Goal: Information Seeking & Learning: Learn about a topic

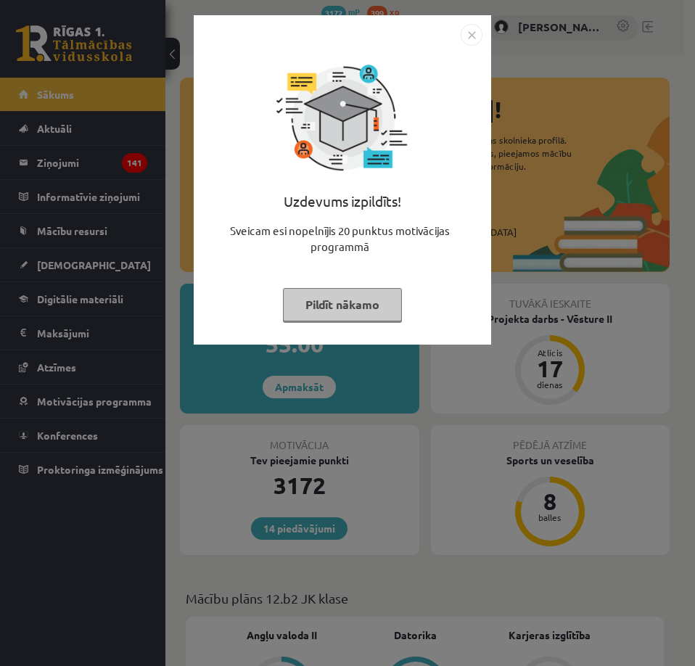
click at [14, 516] on div "Uzdevums izpildīts! Sveicam esi nopelnījis 20 punktus motivācijas programmā Pil…" at bounding box center [347, 333] width 695 height 666
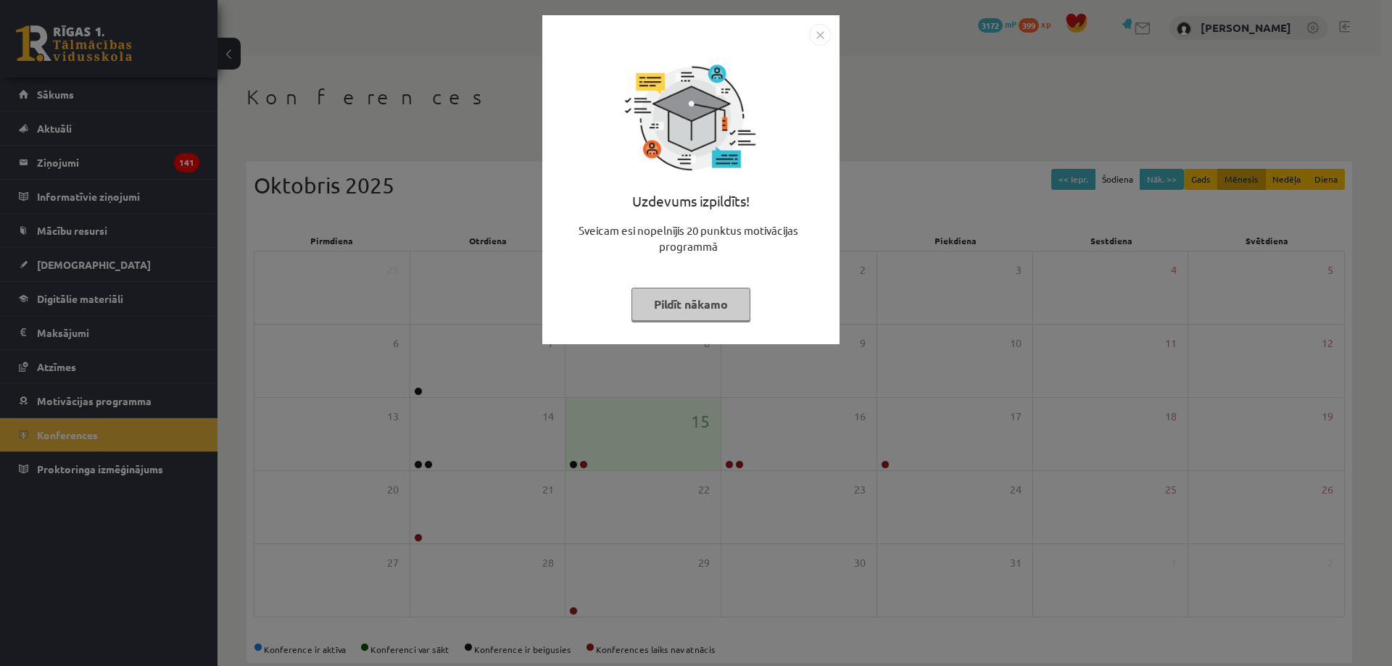
click at [737, 288] on button "Pildīt nākamo" at bounding box center [691, 304] width 119 height 33
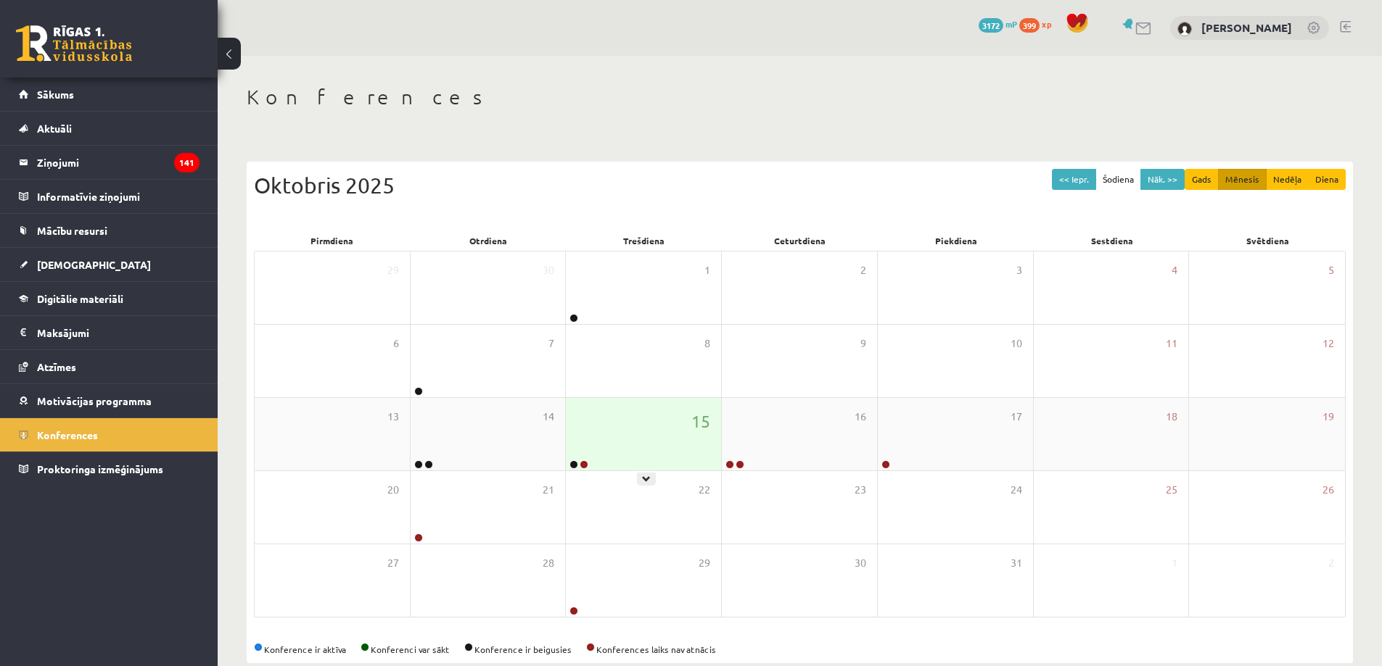
click at [642, 450] on div "15" at bounding box center [643, 434] width 155 height 73
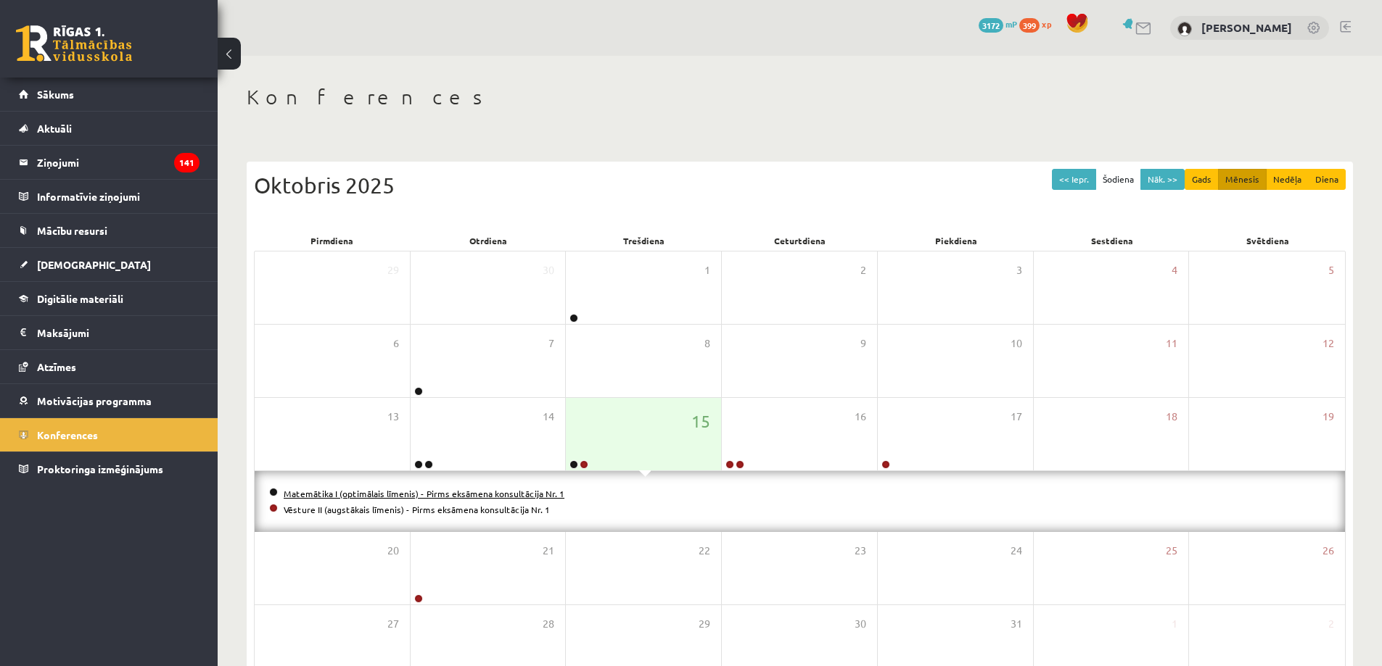
click at [490, 489] on link "Matemātika I (optimālais līmenis) - Pirms eksāmena konsultācija Nr. 1" at bounding box center [424, 494] width 281 height 12
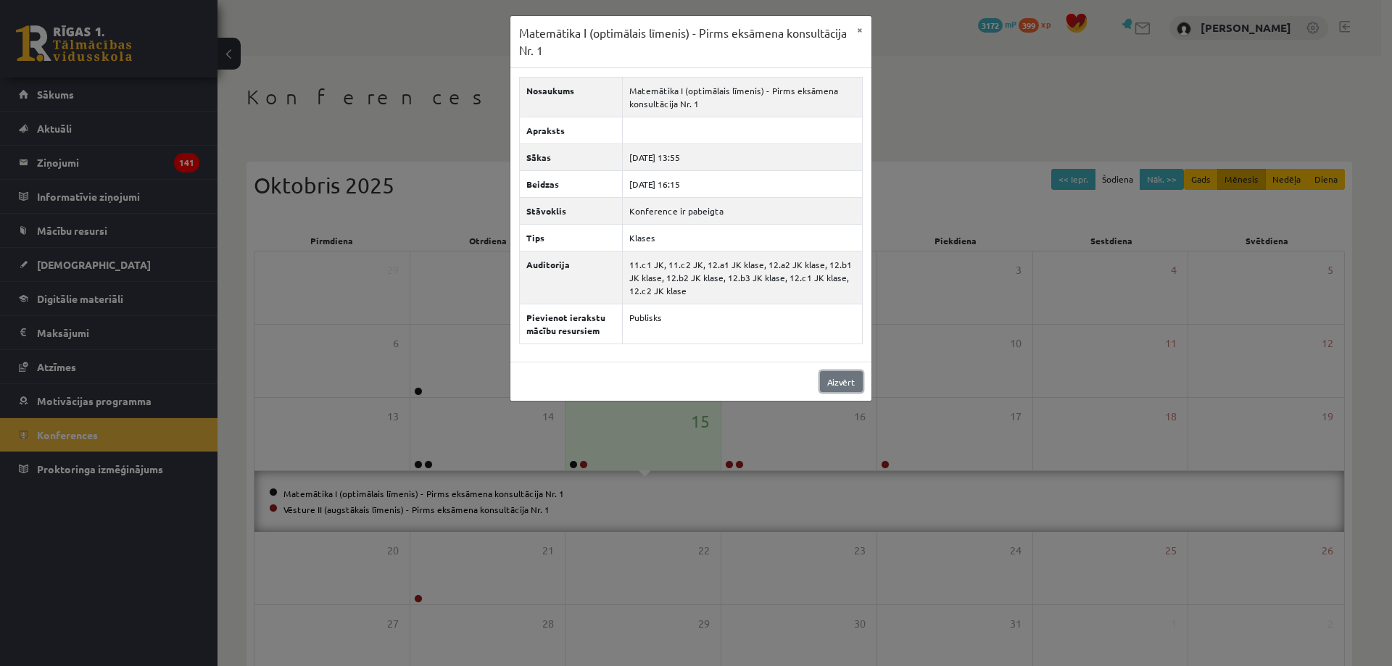
click at [840, 379] on link "Aizvērt" at bounding box center [841, 381] width 43 height 21
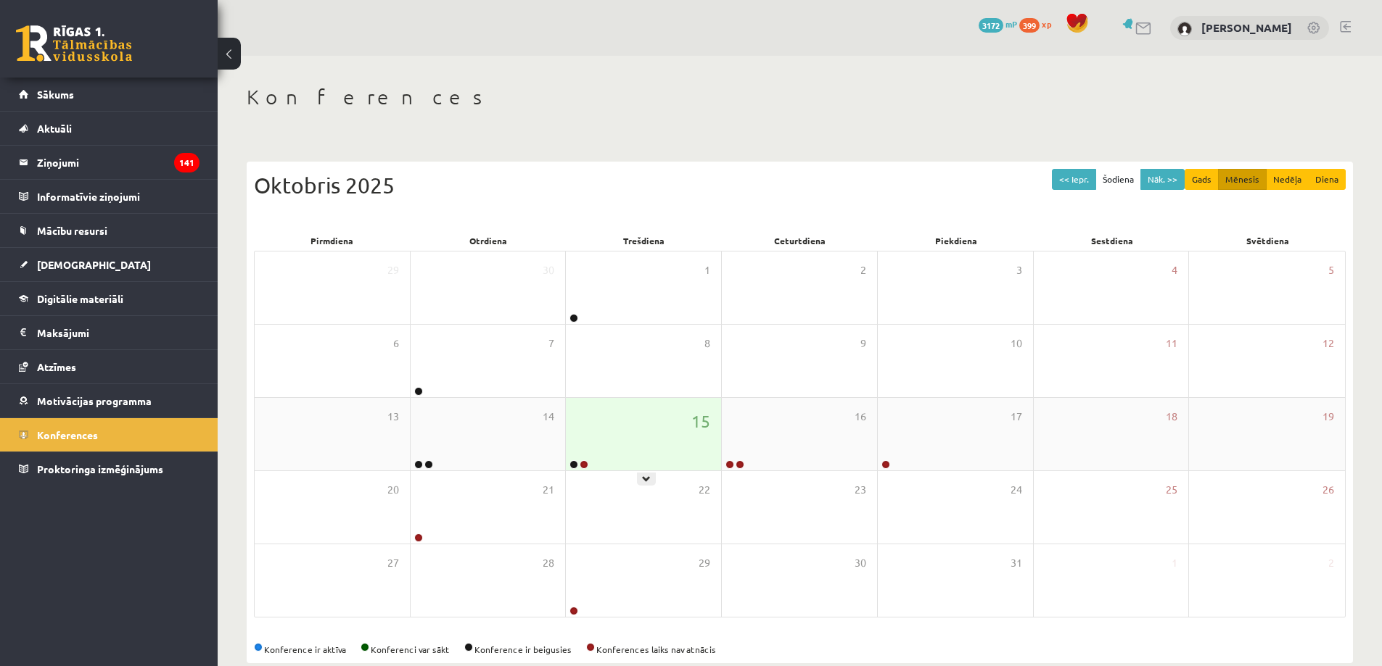
click at [653, 416] on div "15" at bounding box center [643, 434] width 155 height 73
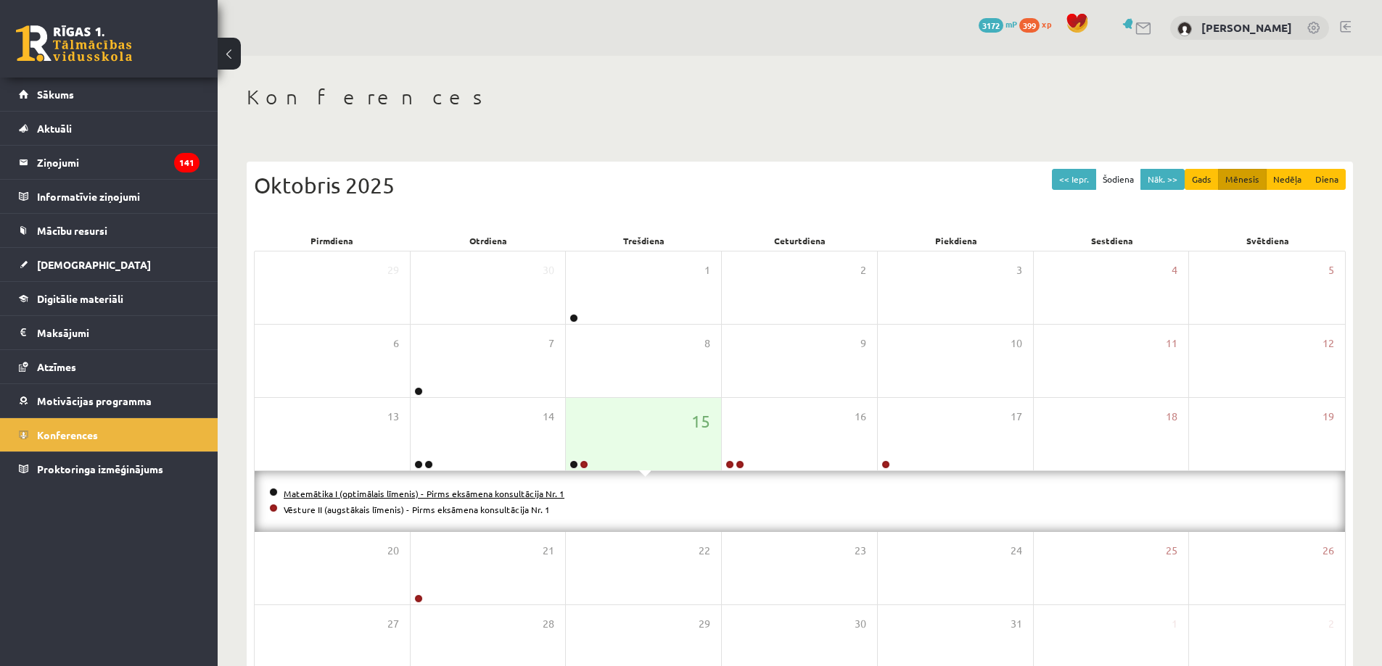
click at [447, 495] on link "Matemātika I (optimālais līmenis) - Pirms eksāmena konsultācija Nr. 1" at bounding box center [424, 494] width 281 height 12
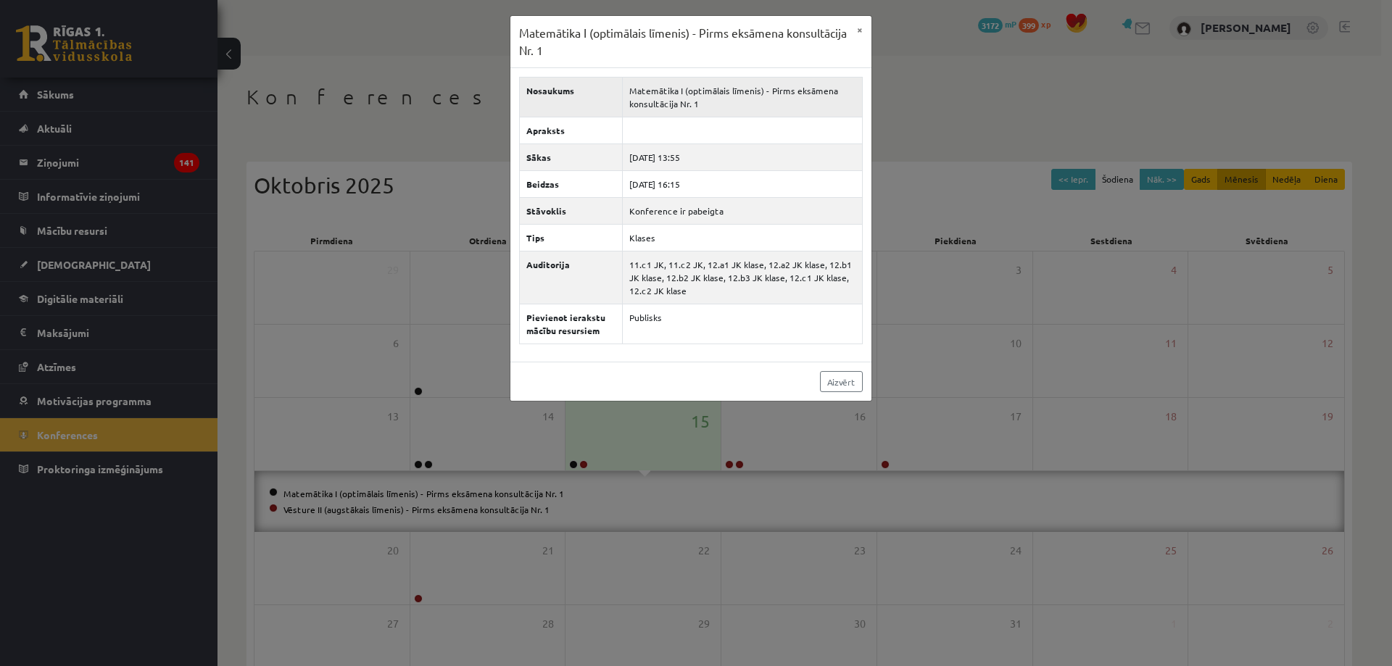
click at [662, 97] on td "Matemātika I (optimālais līmenis) - Pirms eksāmena konsultācija Nr. 1" at bounding box center [742, 98] width 240 height 40
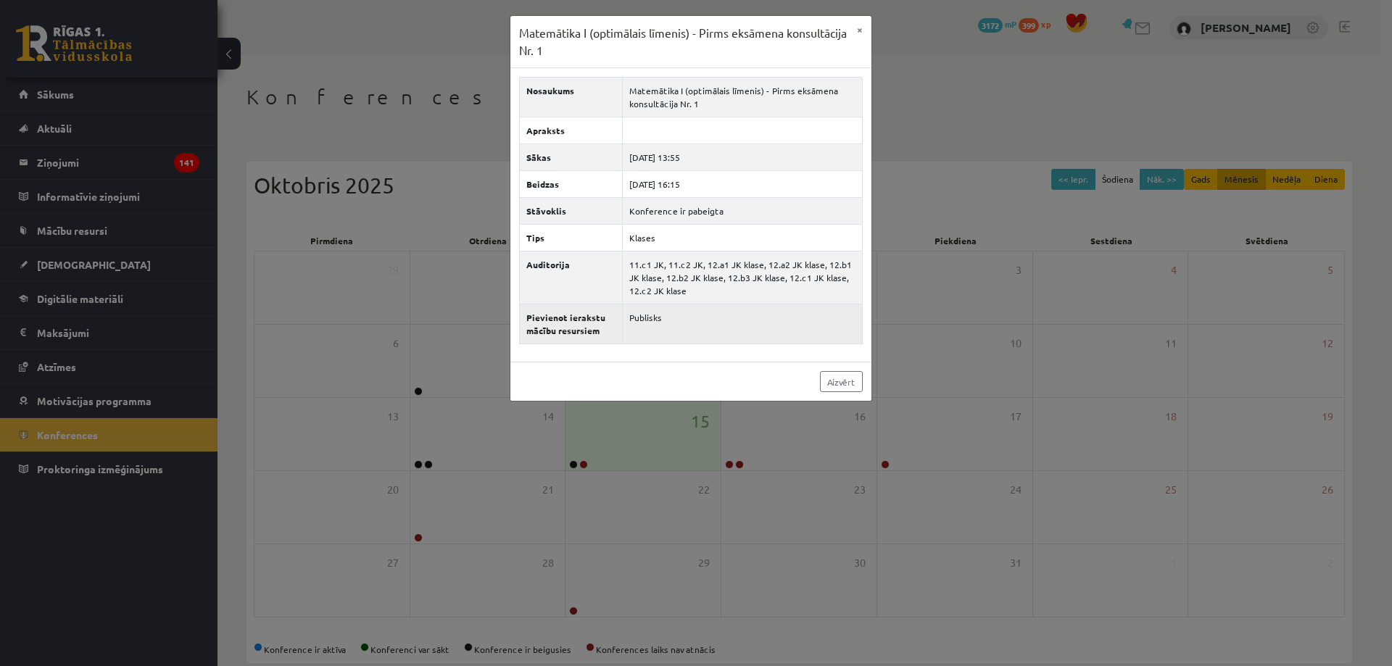
click at [555, 334] on th "Pievienot ierakstu mācību resursiem" at bounding box center [570, 325] width 103 height 40
click at [731, 331] on td "Publisks" at bounding box center [742, 325] width 240 height 40
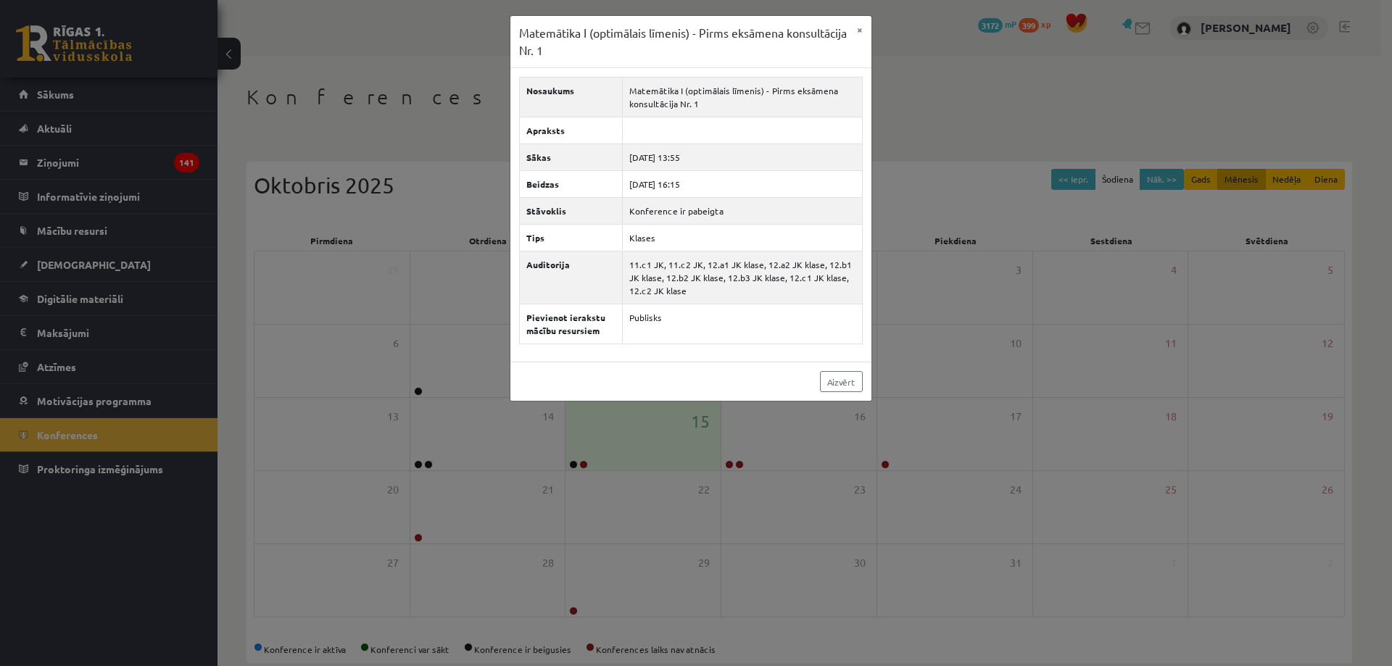
click at [810, 376] on div "Aizvērt" at bounding box center [691, 381] width 361 height 39
click at [832, 382] on link "Aizvērt" at bounding box center [841, 381] width 43 height 21
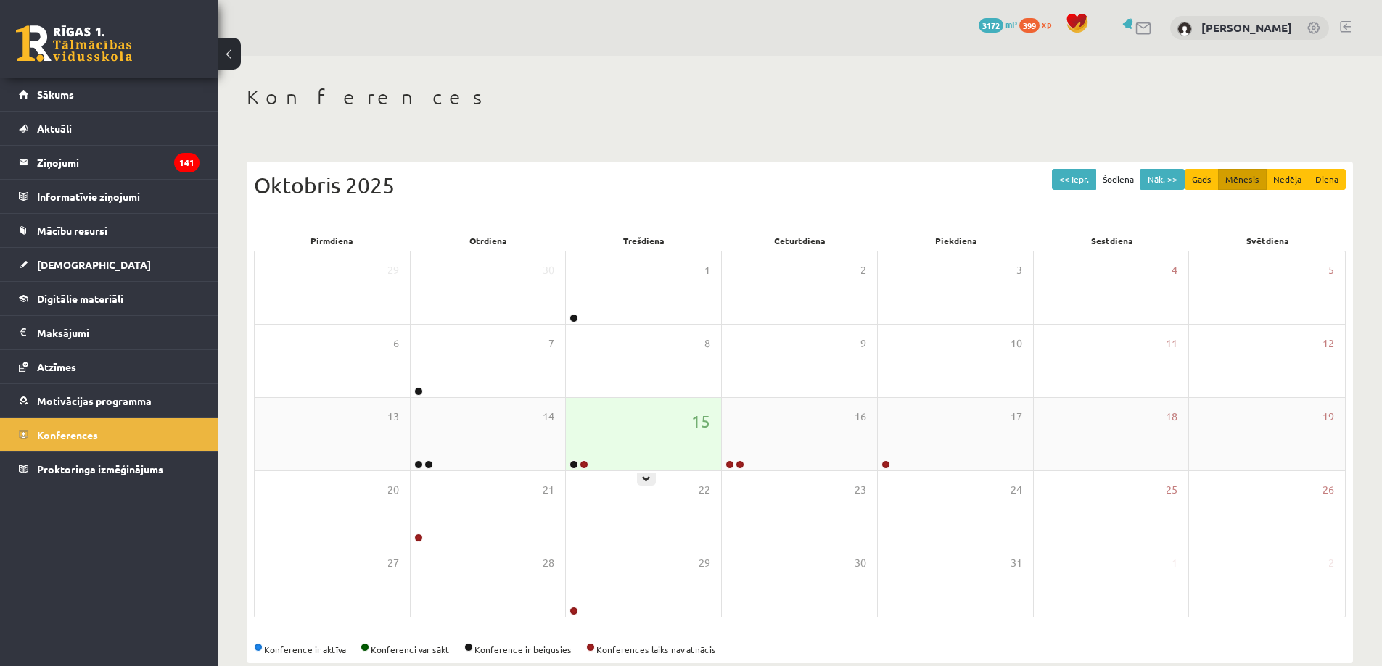
click at [624, 437] on div "15" at bounding box center [643, 434] width 155 height 73
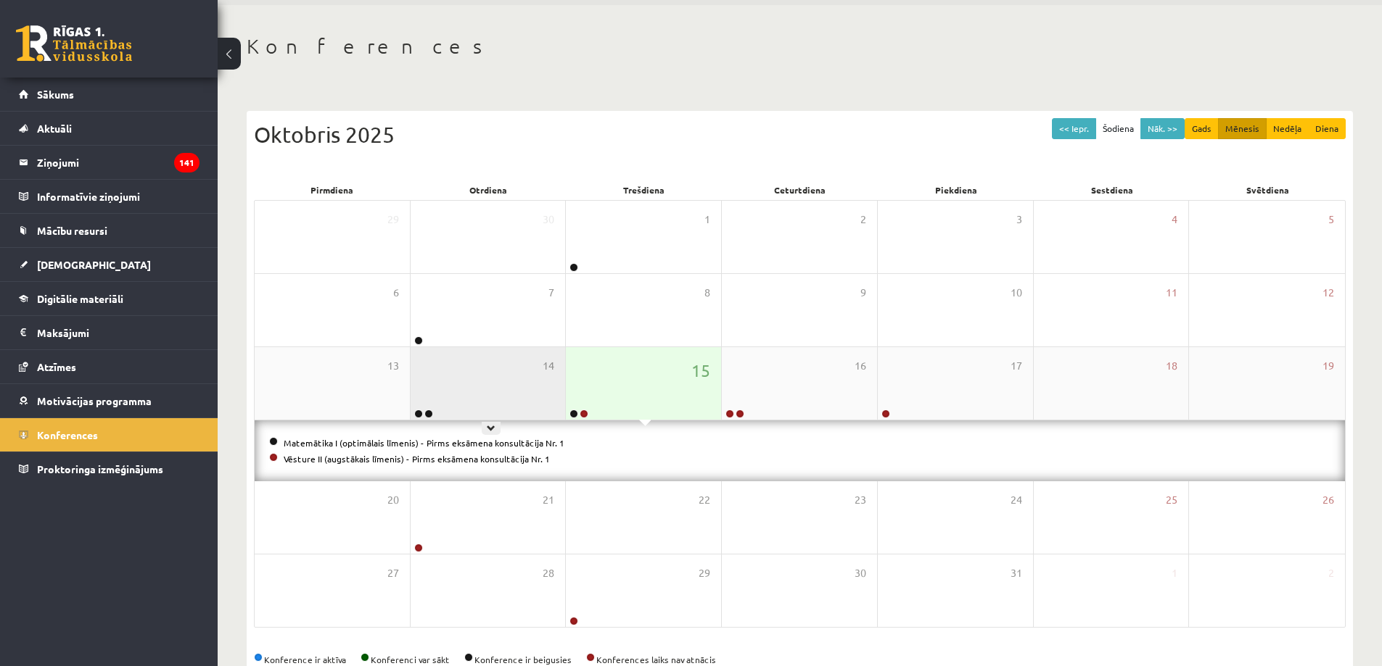
scroll to position [15, 0]
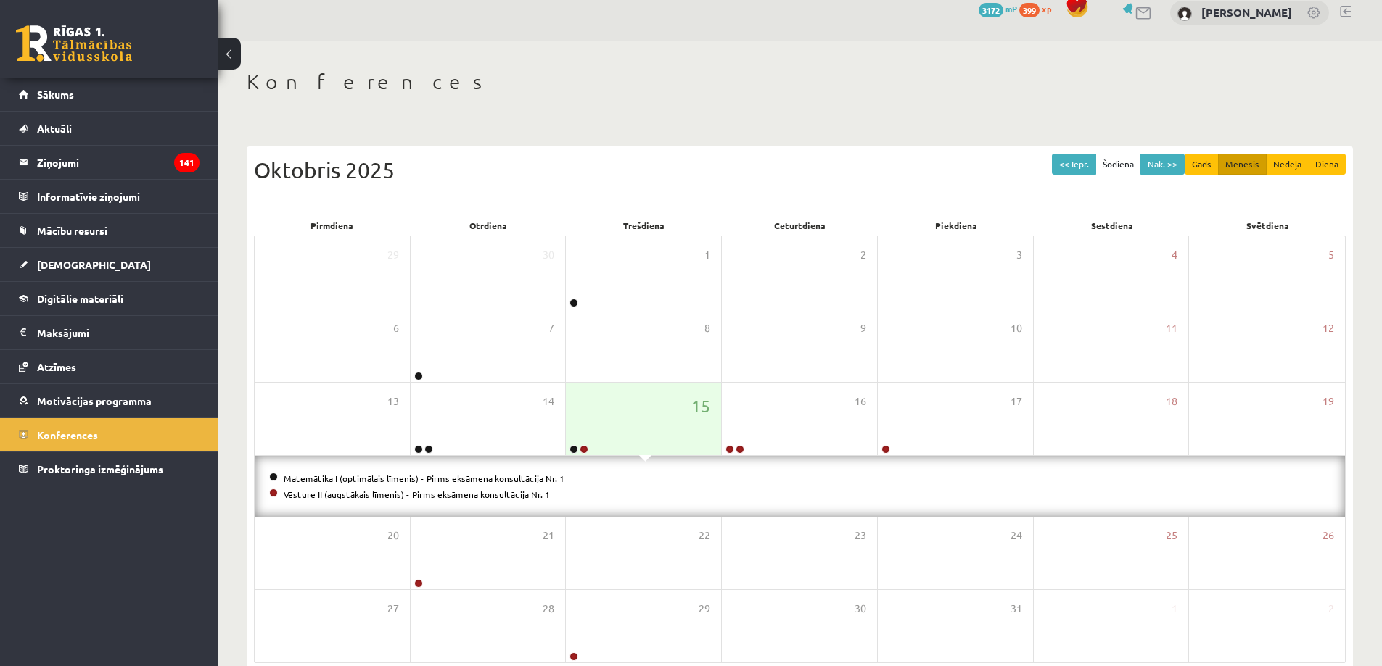
click at [383, 481] on link "Matemātika I (optimālais līmenis) - Pirms eksāmena konsultācija Nr. 1" at bounding box center [424, 479] width 281 height 12
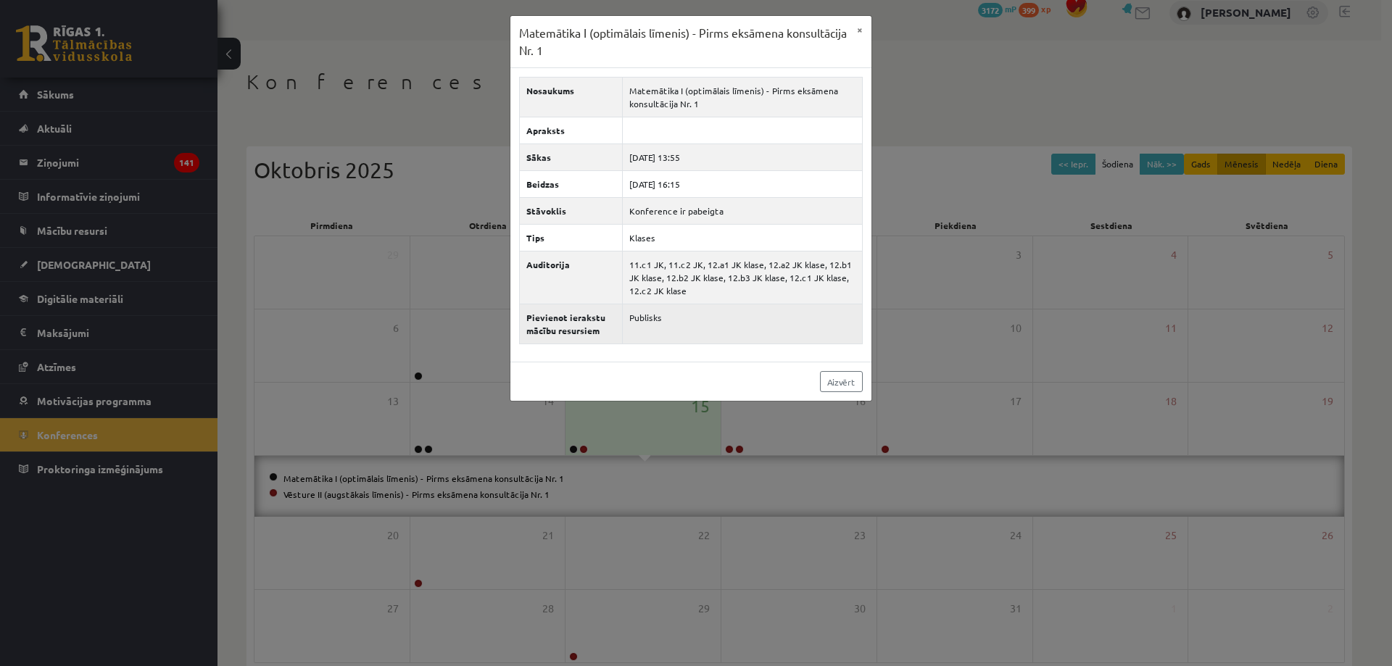
click at [643, 318] on td "Publisks" at bounding box center [742, 325] width 240 height 40
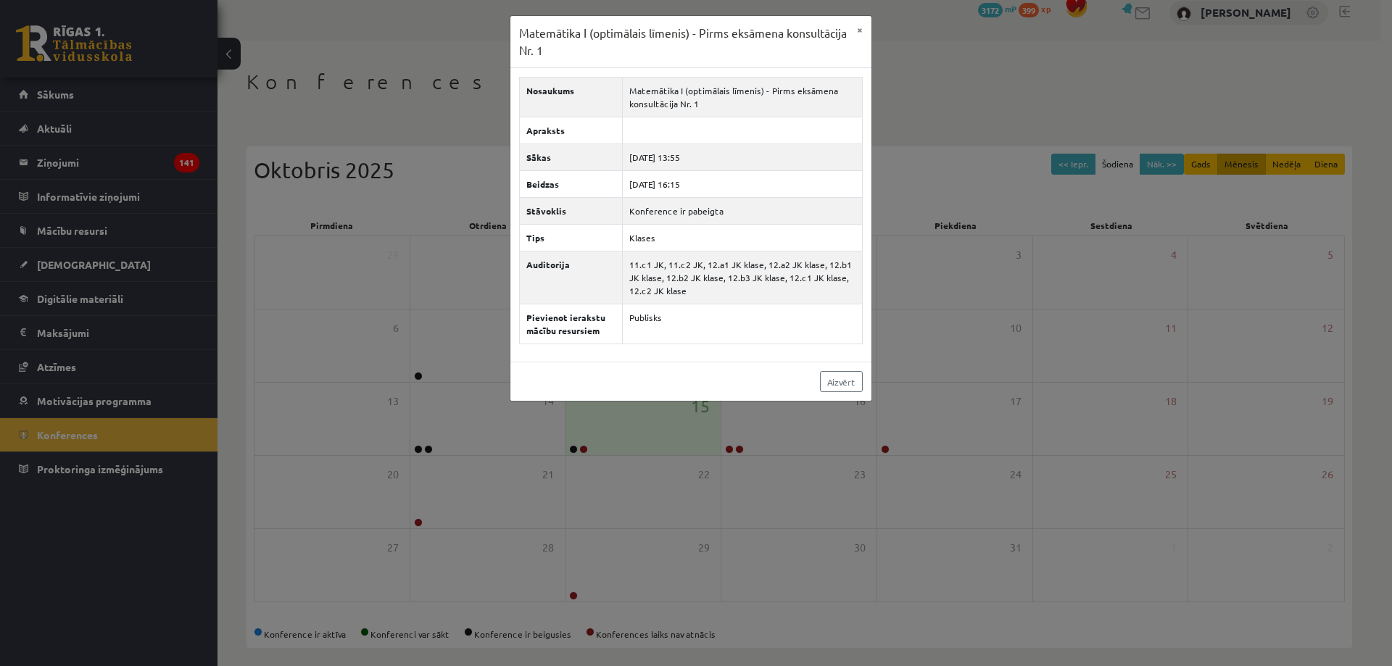
click at [886, 371] on div "Matemātika I (optimālais līmenis) - Pirms eksāmena konsultācija Nr. 1 × Nosauku…" at bounding box center [696, 333] width 1392 height 666
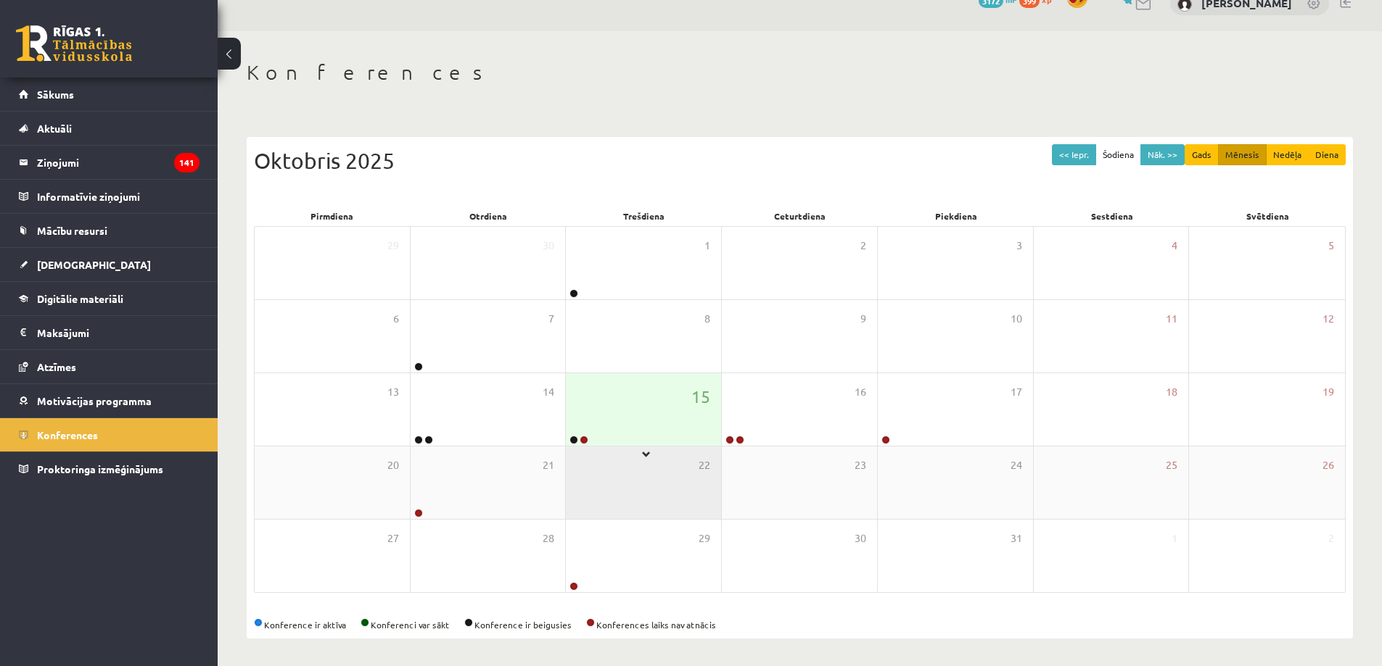
scroll to position [27, 0]
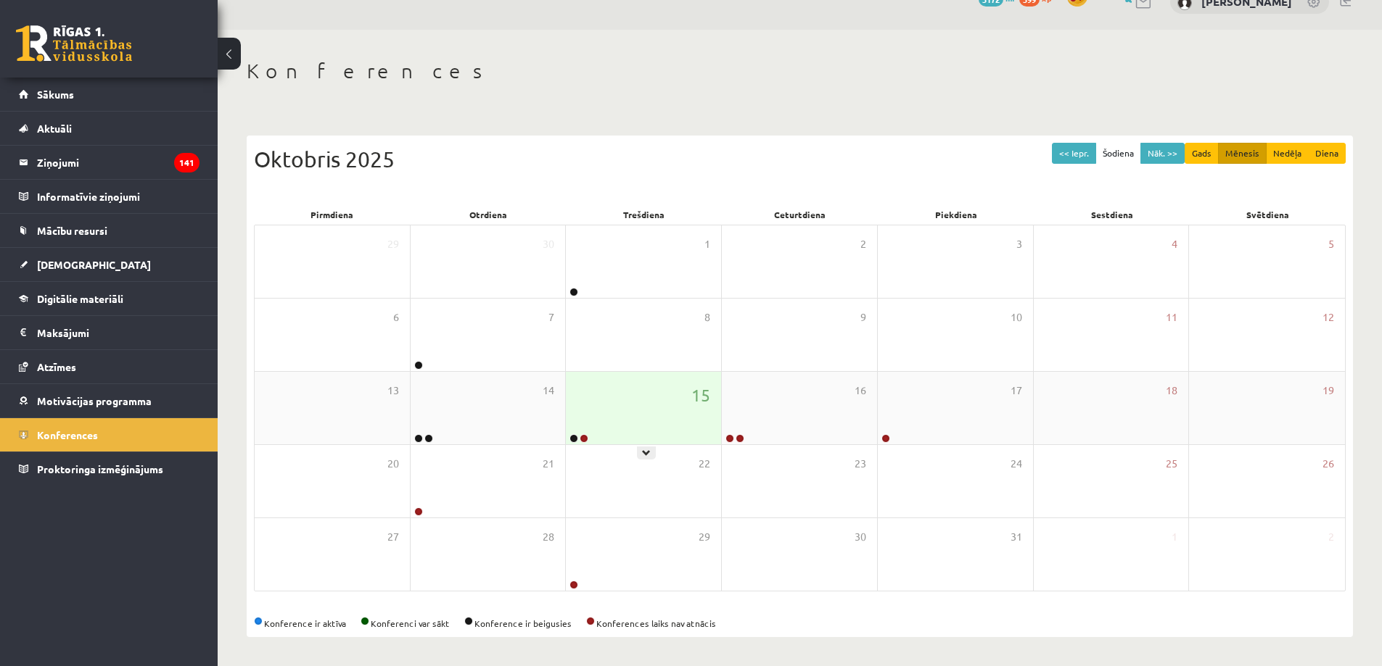
click at [658, 394] on div "15" at bounding box center [643, 408] width 155 height 73
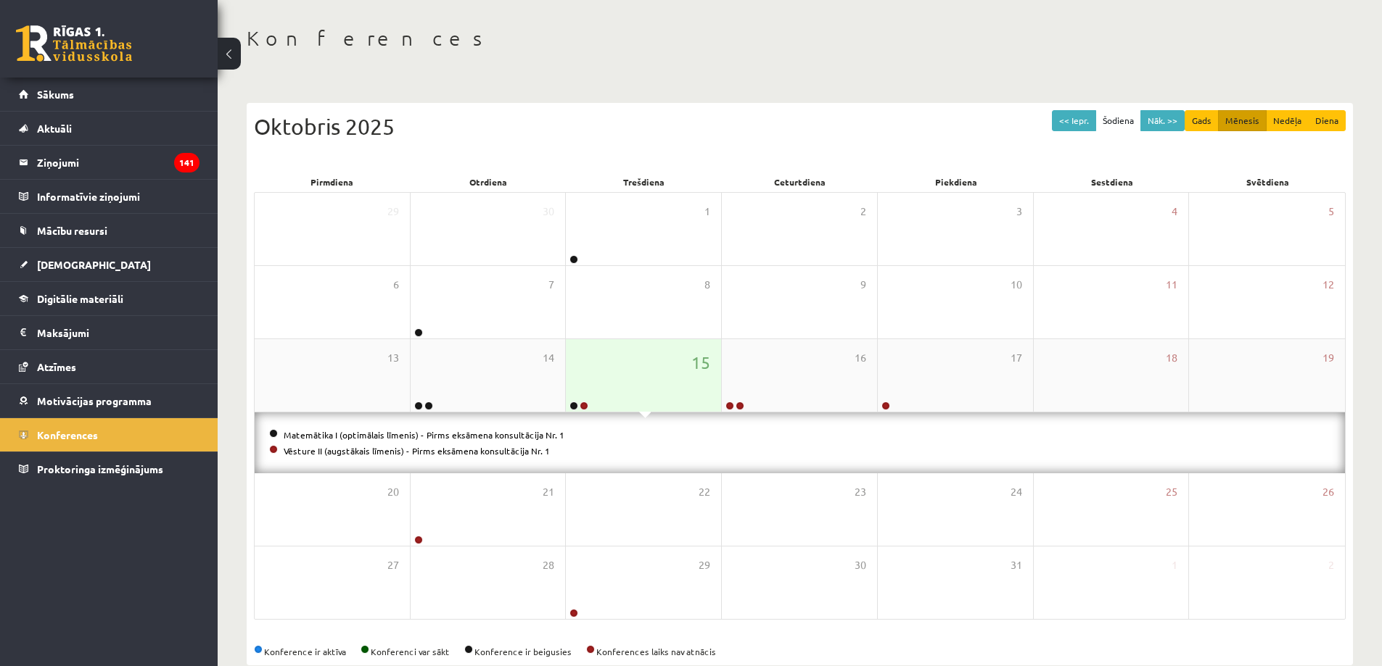
scroll to position [88, 0]
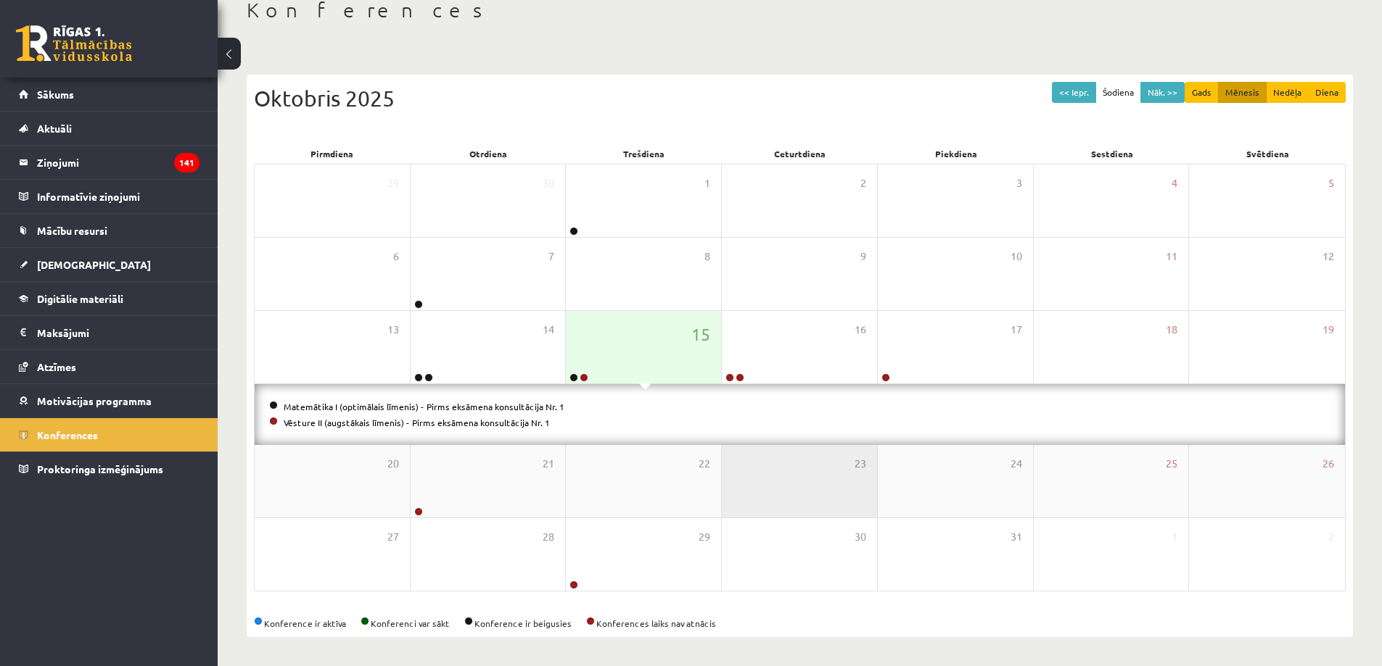
drag, startPoint x: 738, startPoint y: 455, endPoint x: 746, endPoint y: 457, distance: 7.6
click at [569, 376] on div at bounding box center [578, 378] width 24 height 10
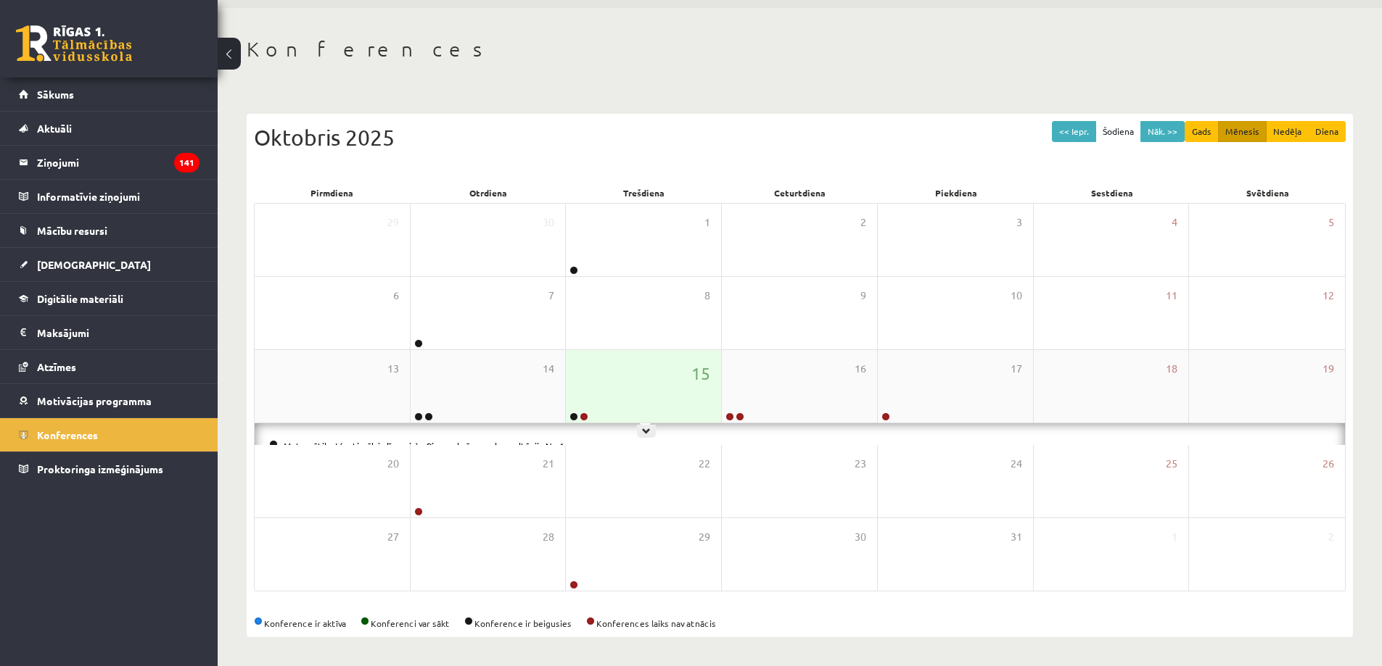
scroll to position [27, 0]
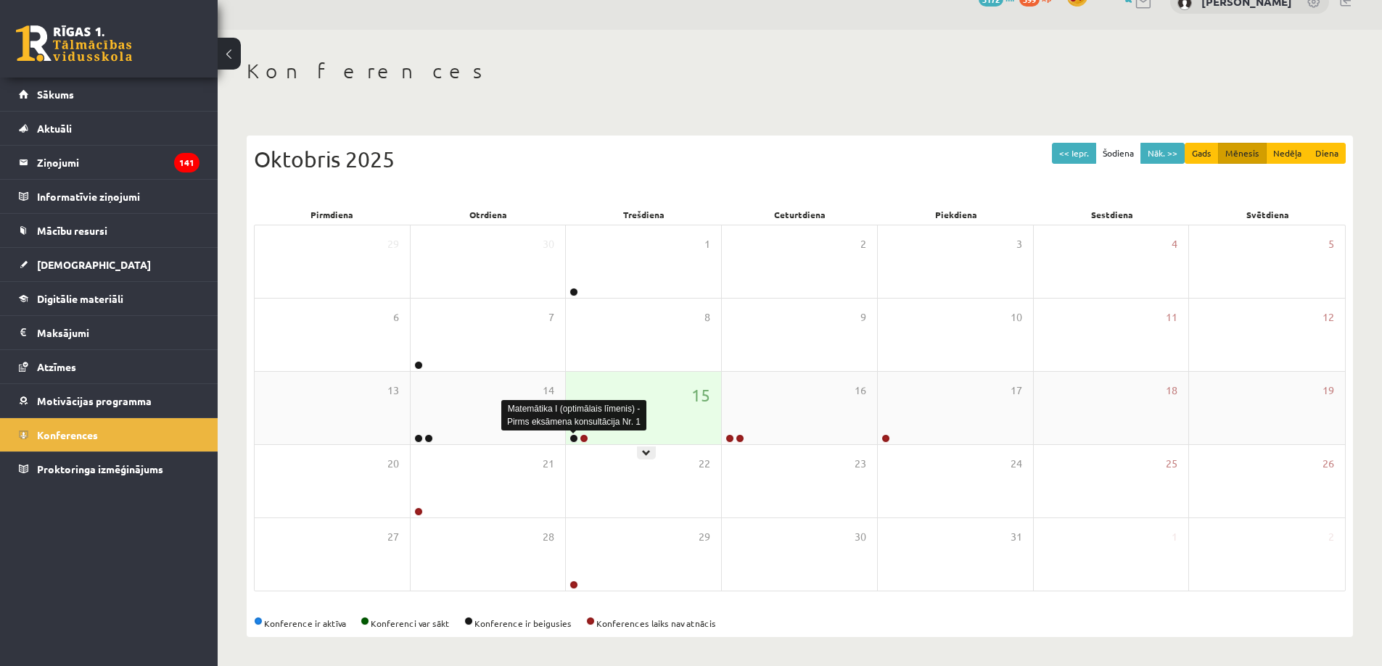
click at [574, 436] on link at bounding box center [573, 438] width 9 height 9
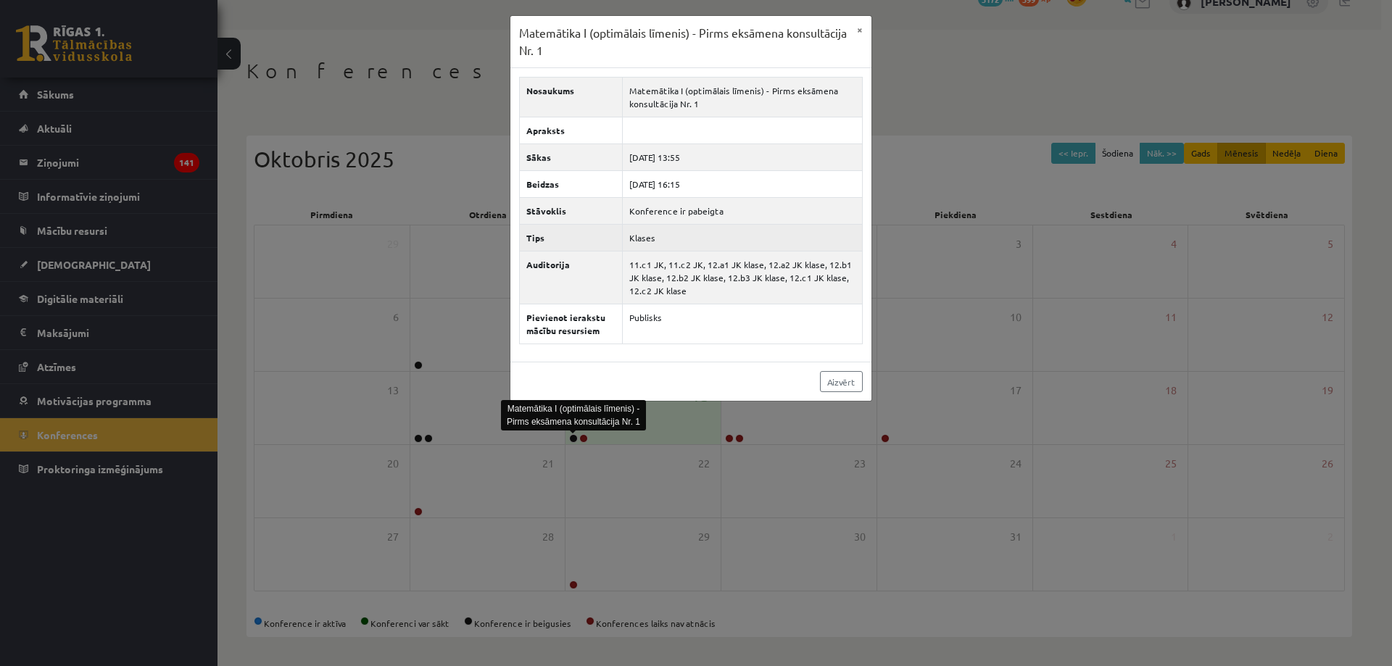
click at [682, 234] on td "Klases" at bounding box center [742, 238] width 240 height 27
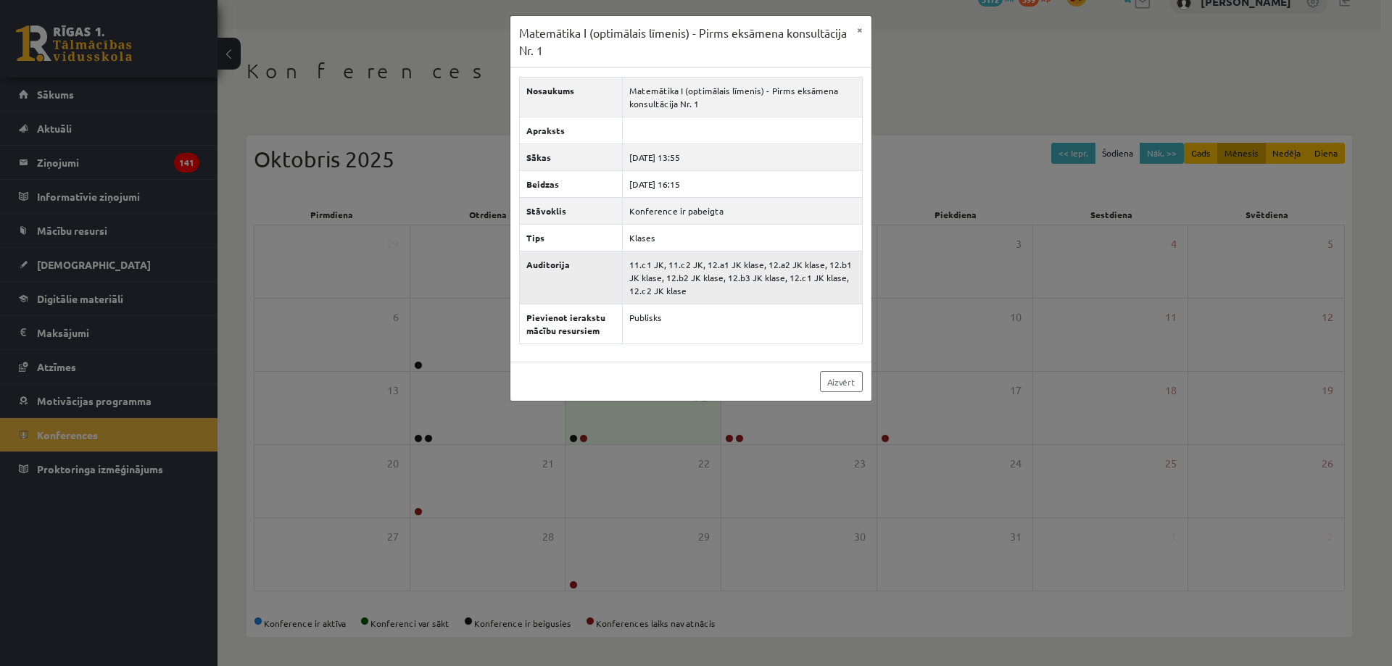
click at [664, 278] on td "11.c1 JK, 11.c2 JK, 12.a1 JK klase, 12.a2 JK klase, 12.b1 JK klase, 12.b2 JK kl…" at bounding box center [742, 278] width 240 height 53
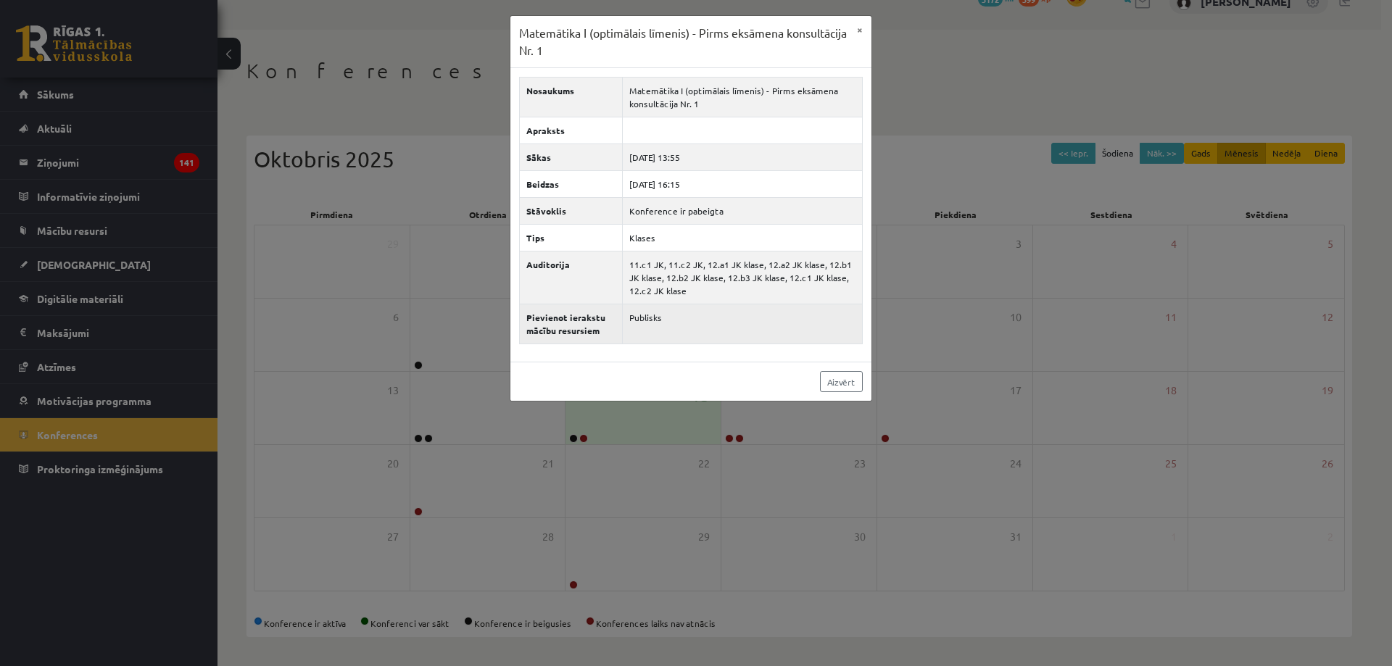
click at [653, 320] on td "Publisks" at bounding box center [742, 325] width 240 height 40
click at [589, 326] on th "Pievienot ierakstu mācību resursiem" at bounding box center [570, 325] width 103 height 40
click at [565, 326] on th "Pievienot ierakstu mācību resursiem" at bounding box center [570, 325] width 103 height 40
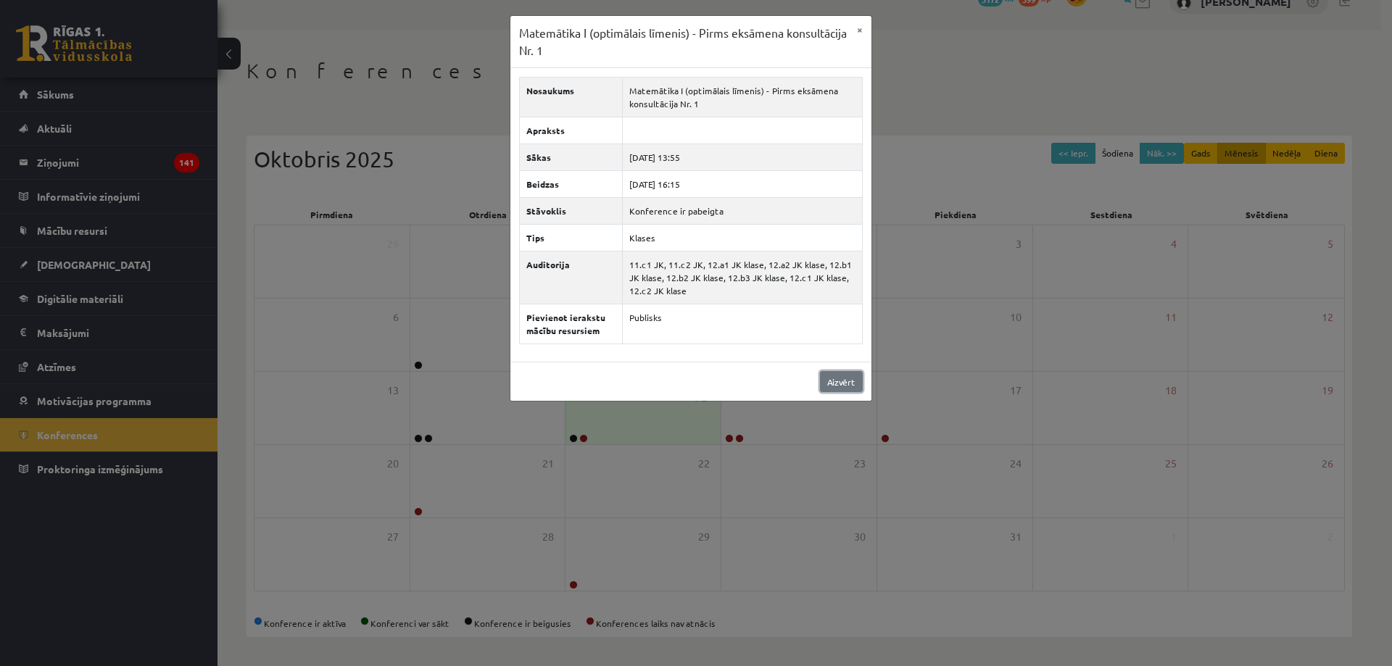
click at [834, 379] on link "Aizvērt" at bounding box center [841, 381] width 43 height 21
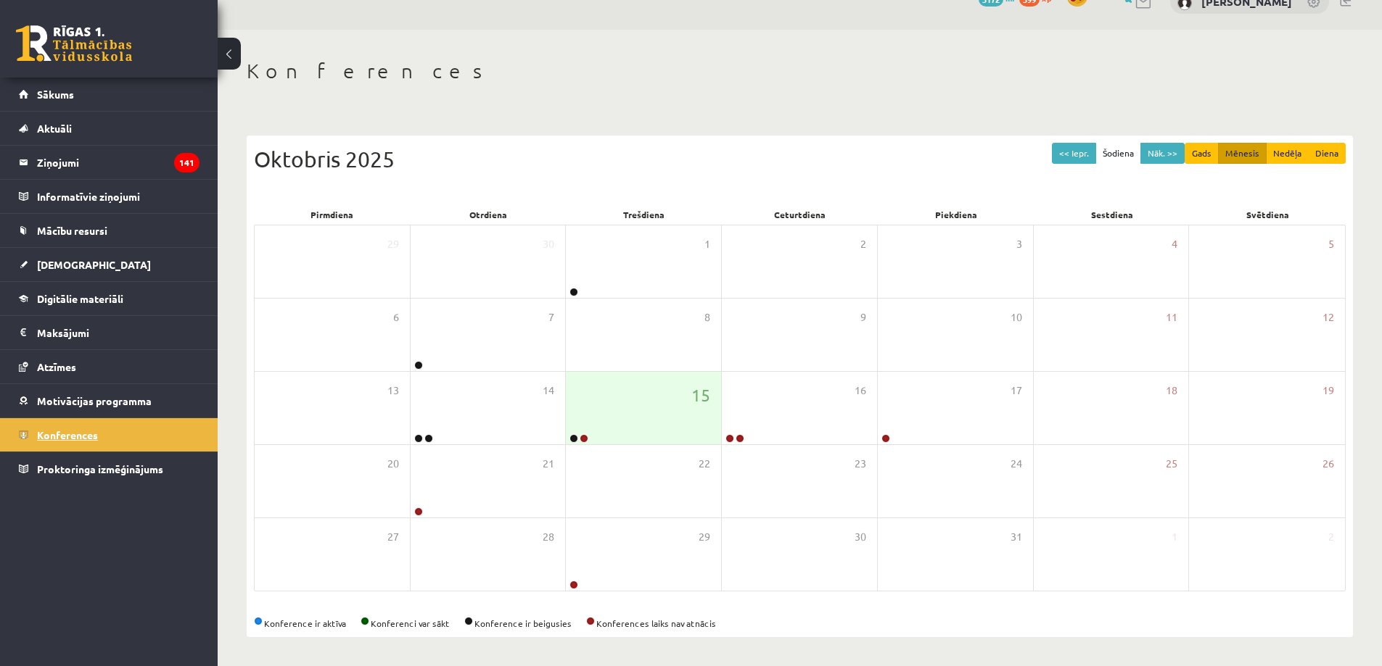
click at [162, 434] on link "Konferences" at bounding box center [109, 434] width 181 height 33
click at [167, 95] on link "Sākums" at bounding box center [109, 94] width 181 height 33
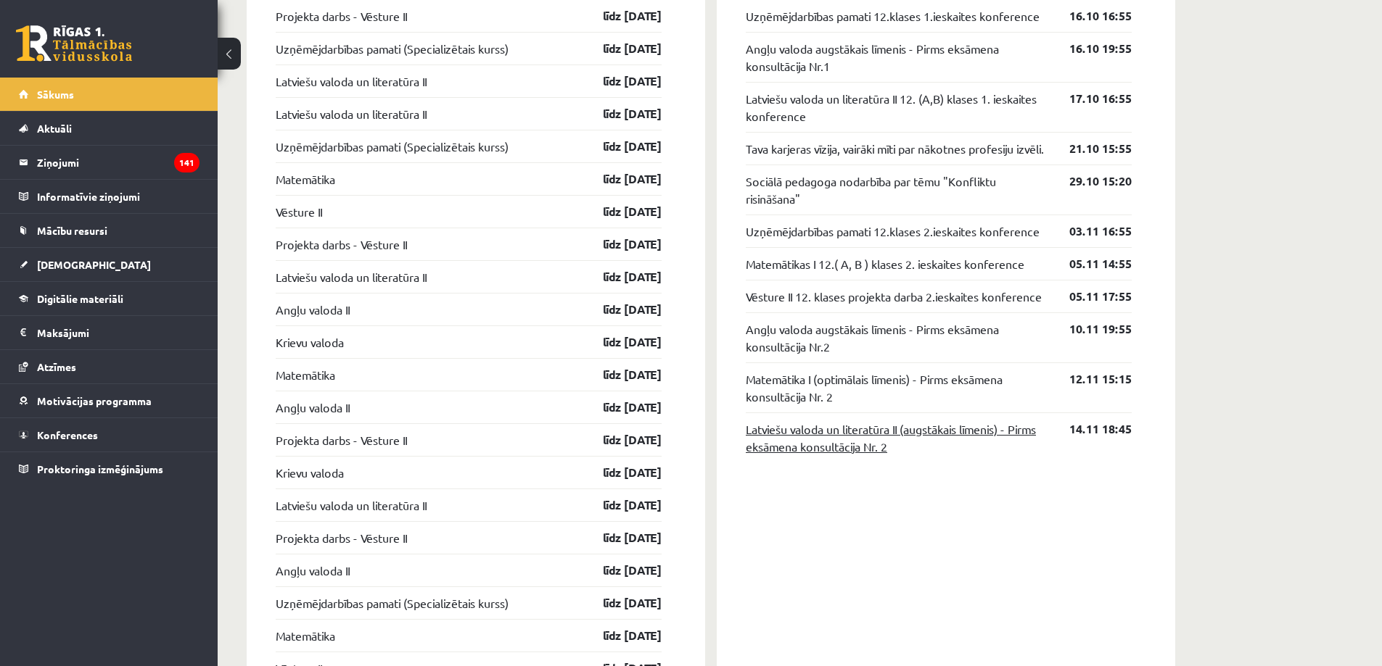
scroll to position [946, 0]
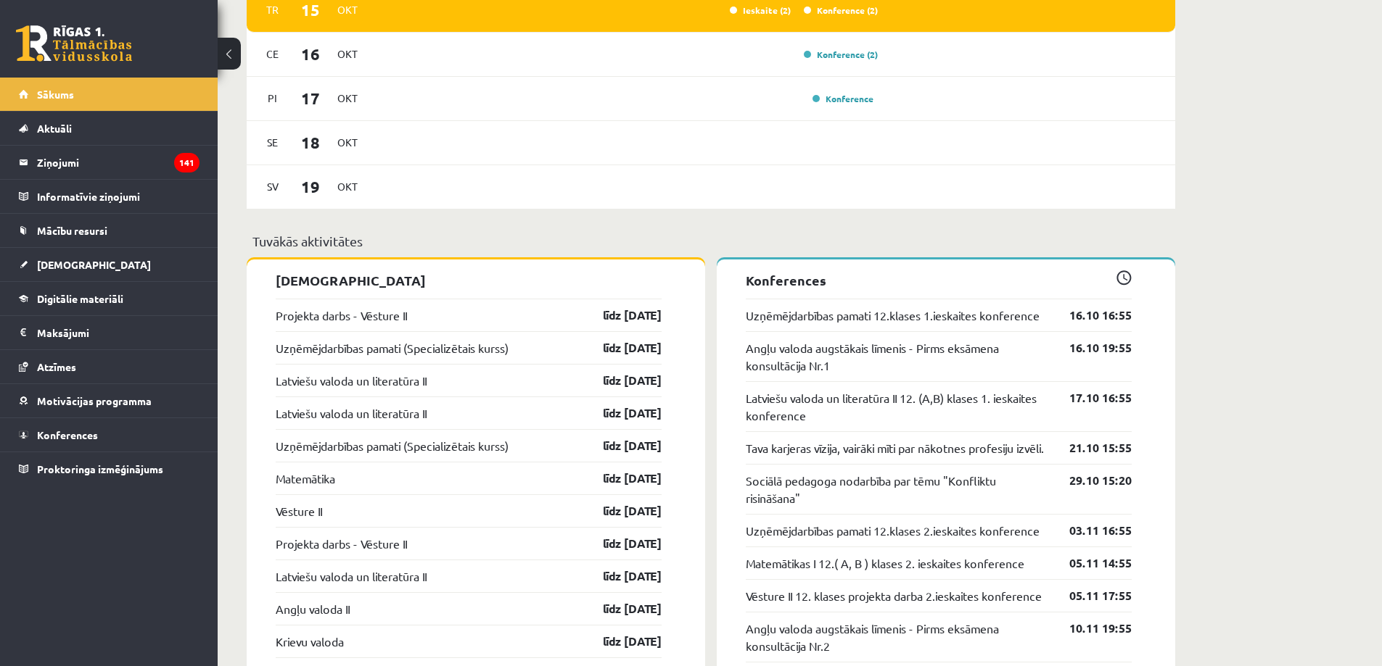
click at [791, 288] on p "Konferences" at bounding box center [939, 281] width 386 height 20
click at [791, 281] on p "Konferences" at bounding box center [939, 281] width 386 height 20
click at [754, 275] on p "Konferences" at bounding box center [939, 281] width 386 height 20
click at [753, 289] on p "Konferences" at bounding box center [939, 281] width 386 height 20
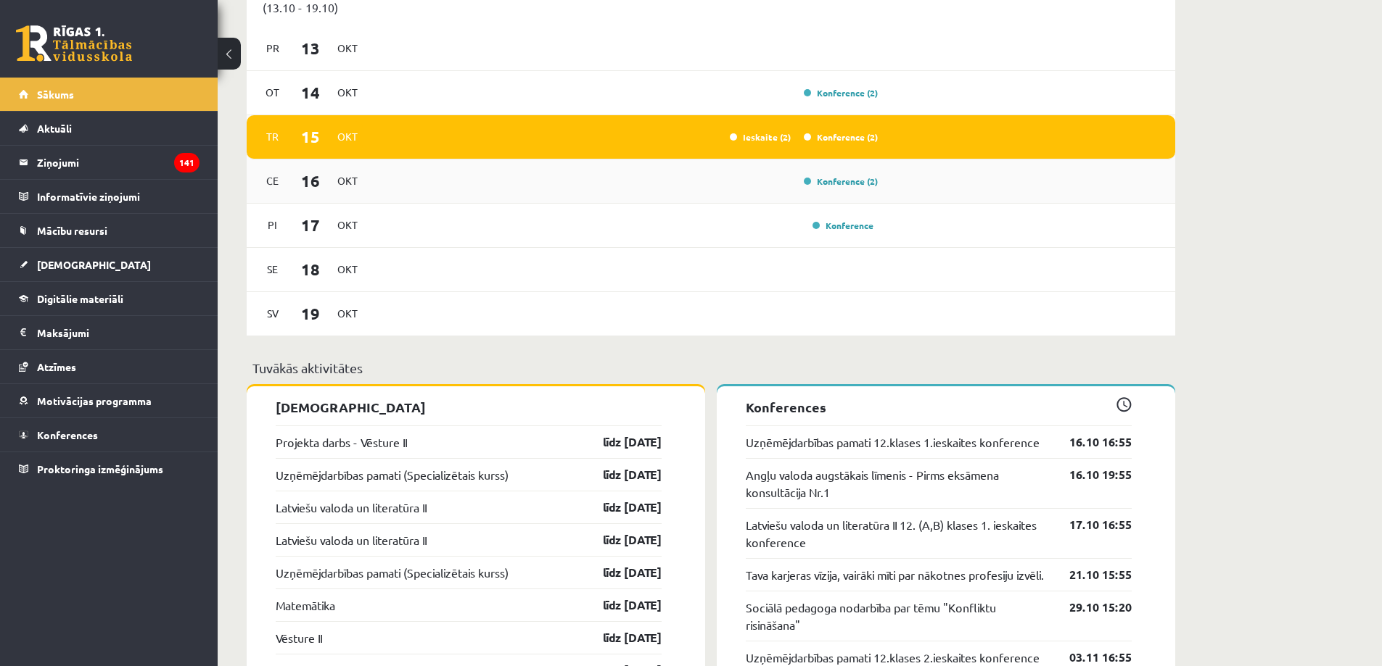
scroll to position [801, 0]
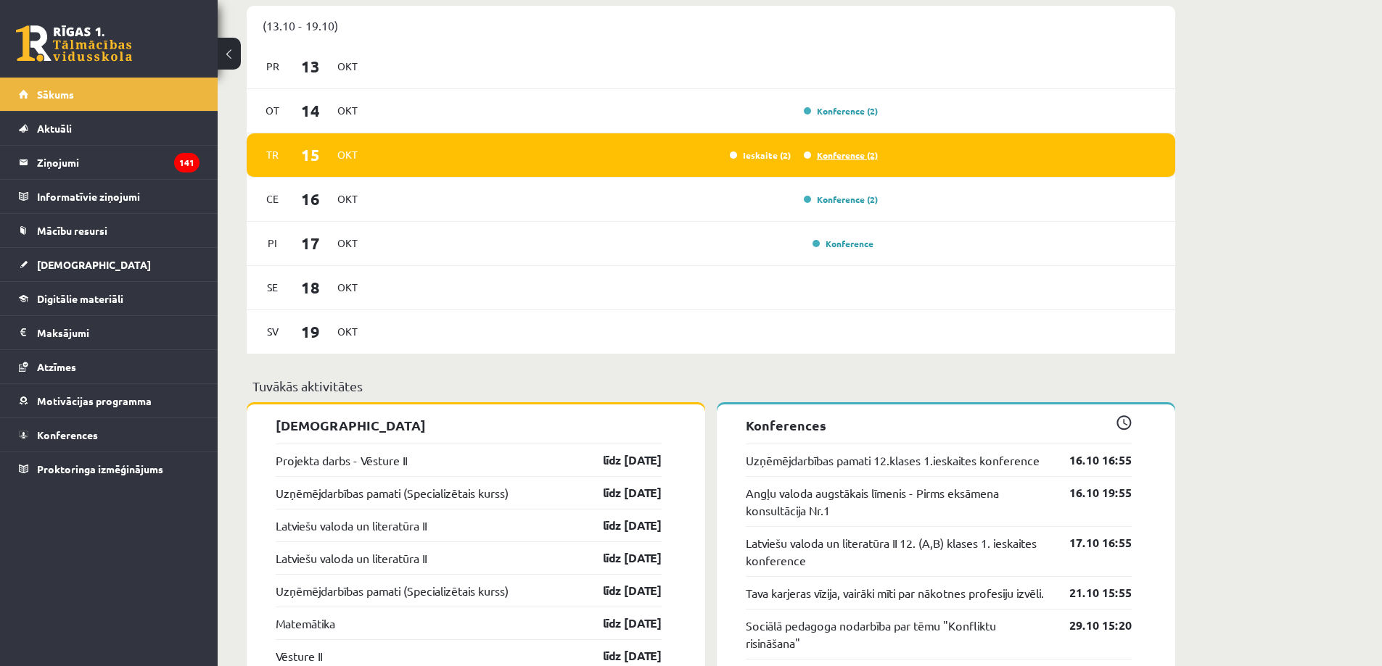
click at [836, 154] on link "Konference (2)" at bounding box center [841, 155] width 74 height 12
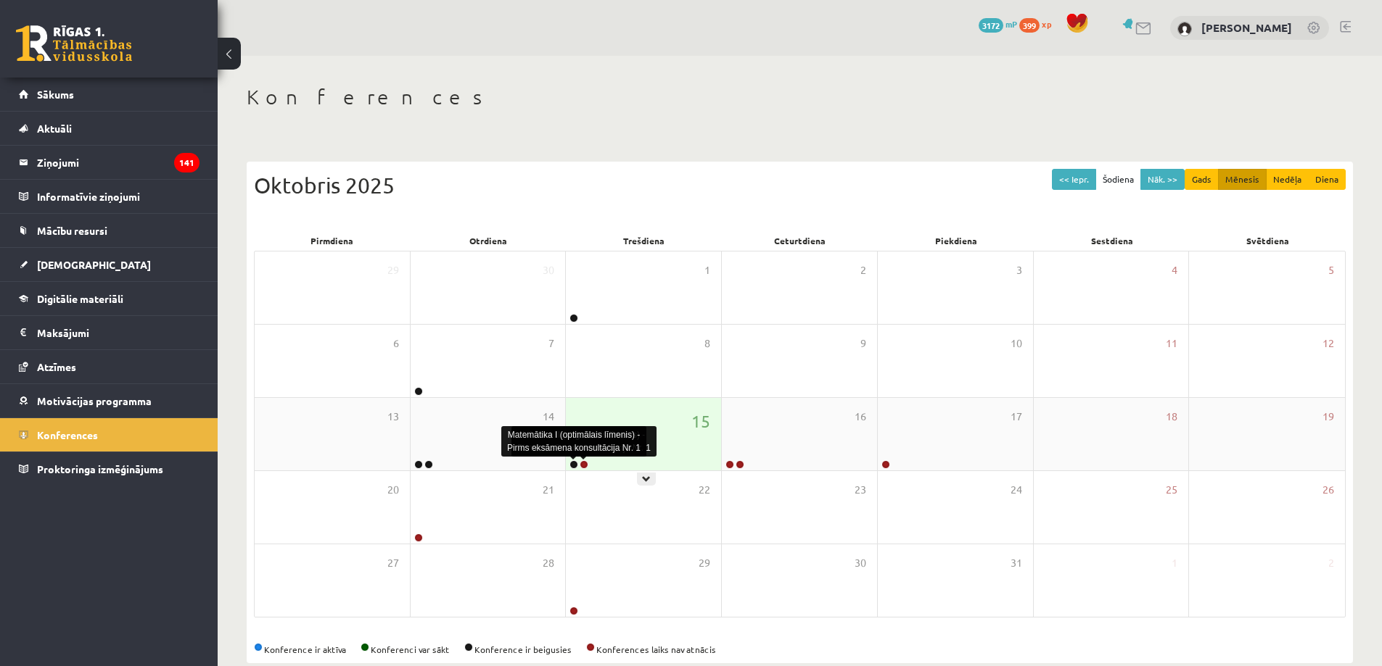
click at [572, 465] on link at bounding box center [573, 465] width 9 height 9
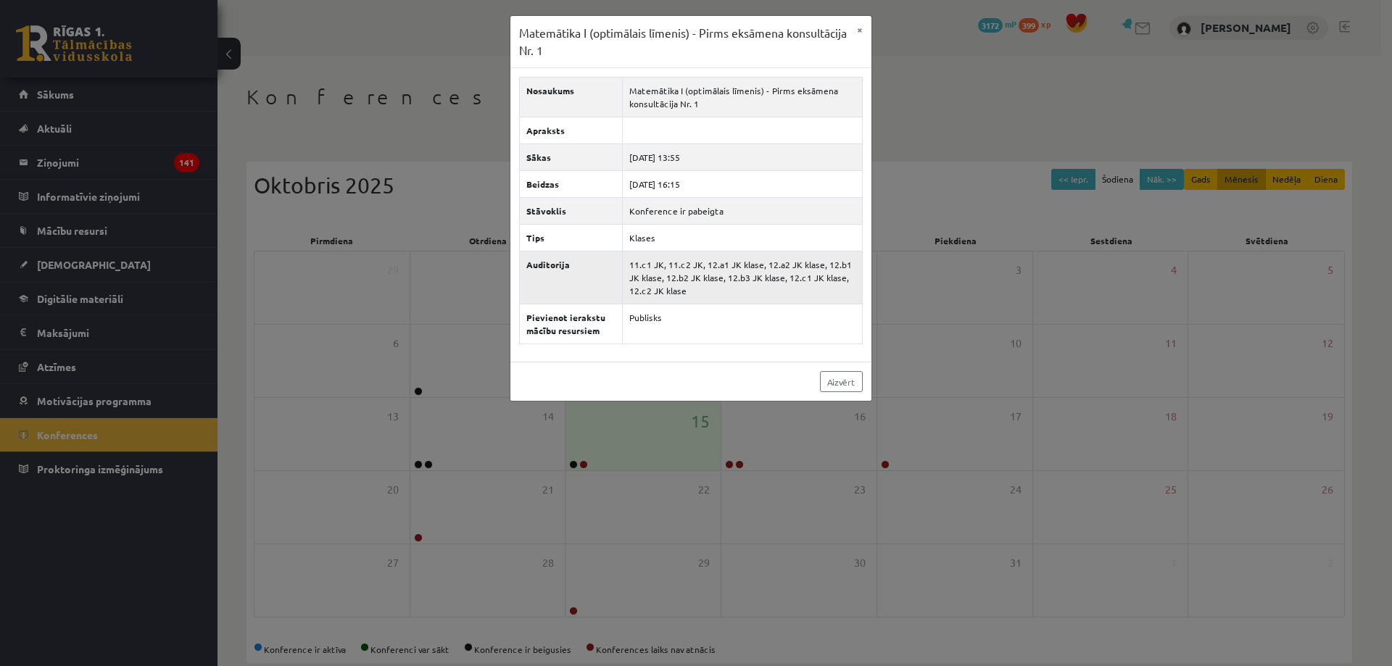
click at [643, 302] on td "11.c1 JK, 11.c2 JK, 12.a1 JK klase, 12.a2 JK klase, 12.b1 JK klase, 12.b2 JK kl…" at bounding box center [742, 278] width 240 height 53
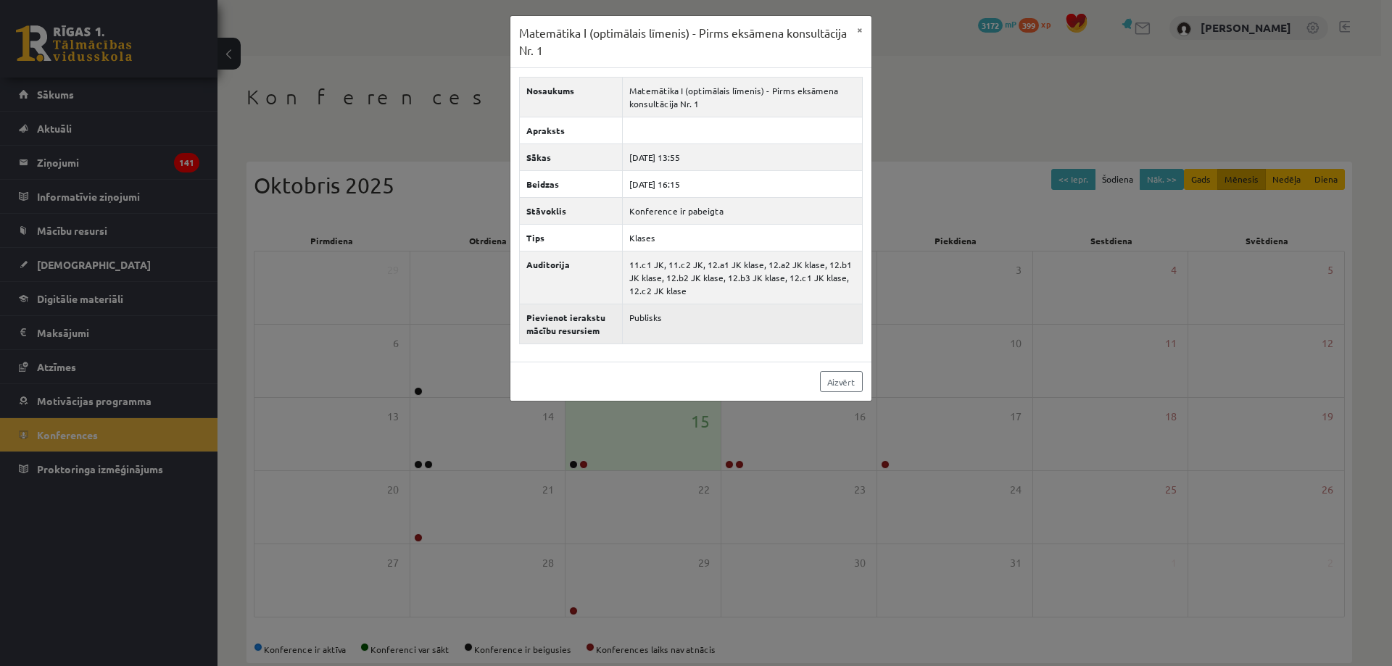
click at [674, 329] on td "Publisks" at bounding box center [742, 325] width 240 height 40
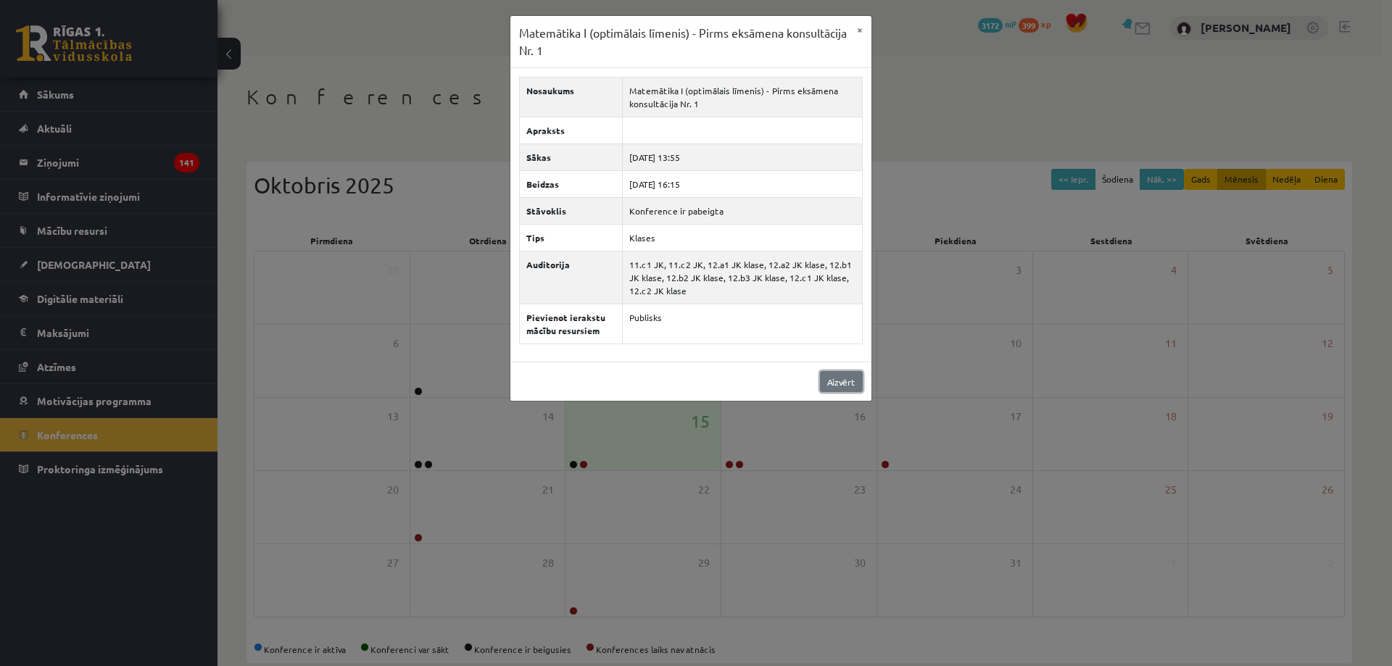
click at [840, 388] on link "Aizvērt" at bounding box center [841, 381] width 43 height 21
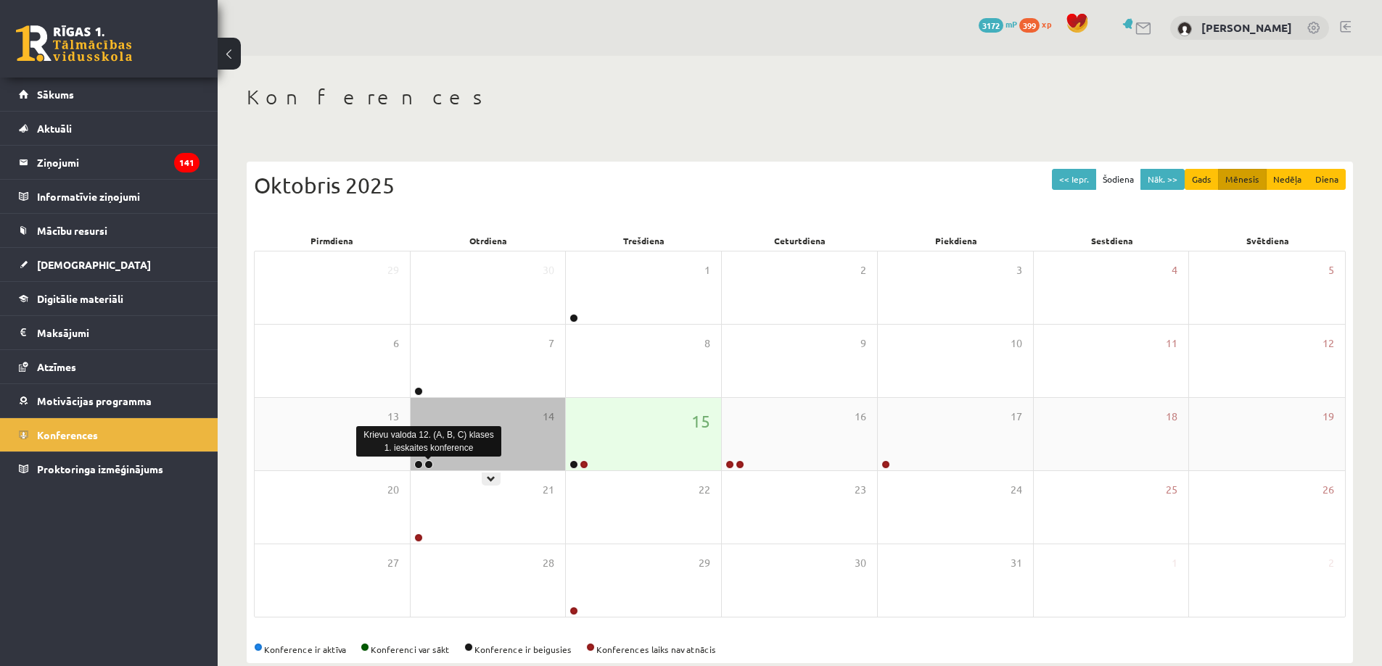
click at [429, 463] on link at bounding box center [428, 465] width 9 height 9
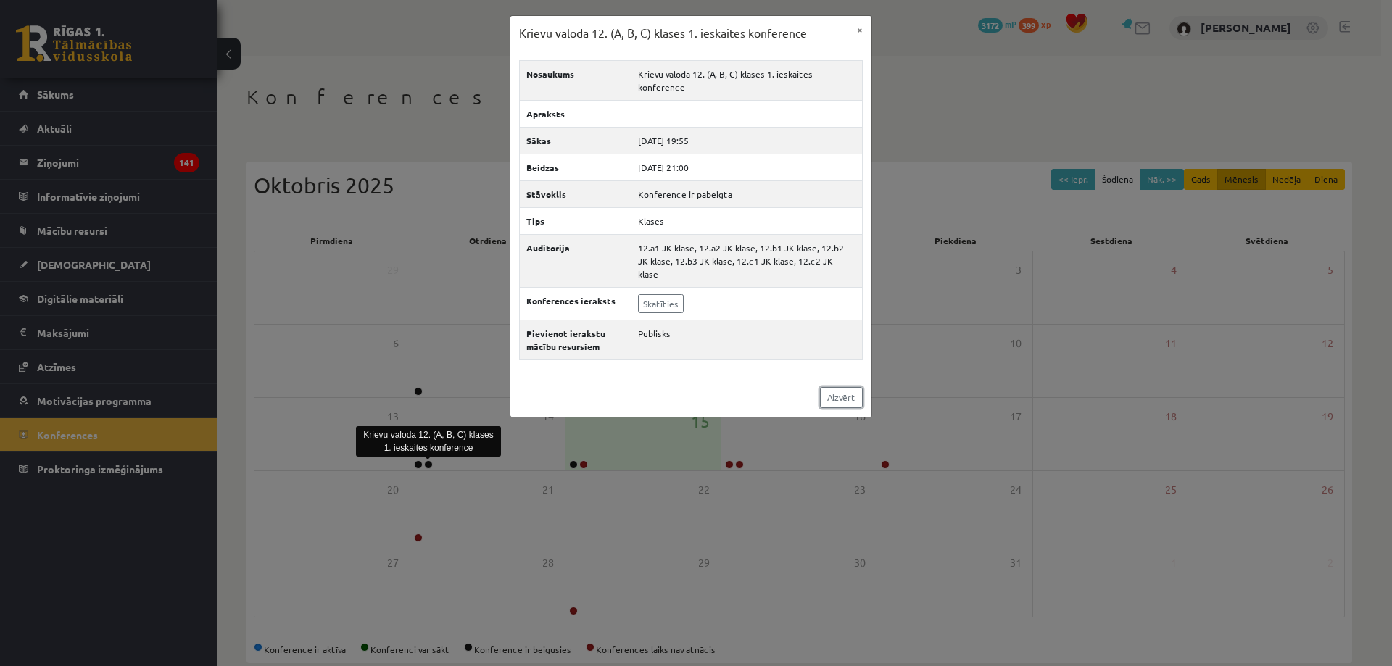
click at [830, 387] on link "Aizvērt" at bounding box center [841, 397] width 43 height 21
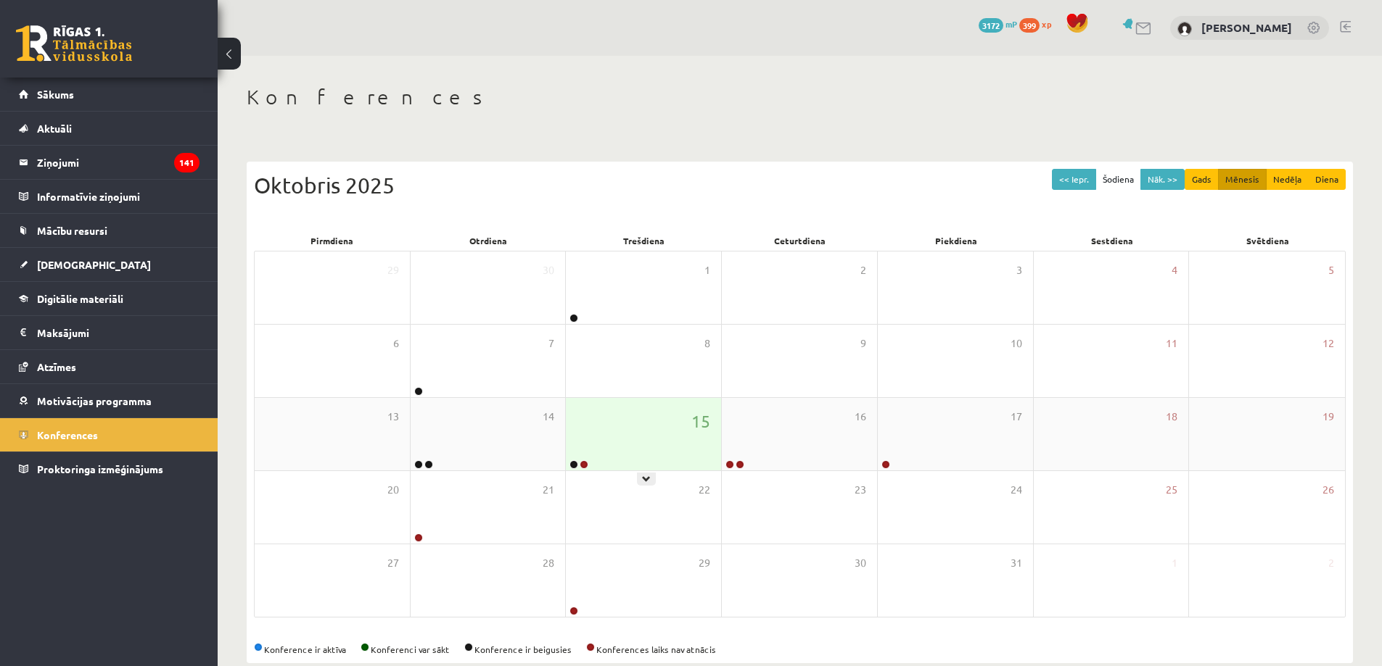
click at [579, 468] on div at bounding box center [578, 466] width 24 height 10
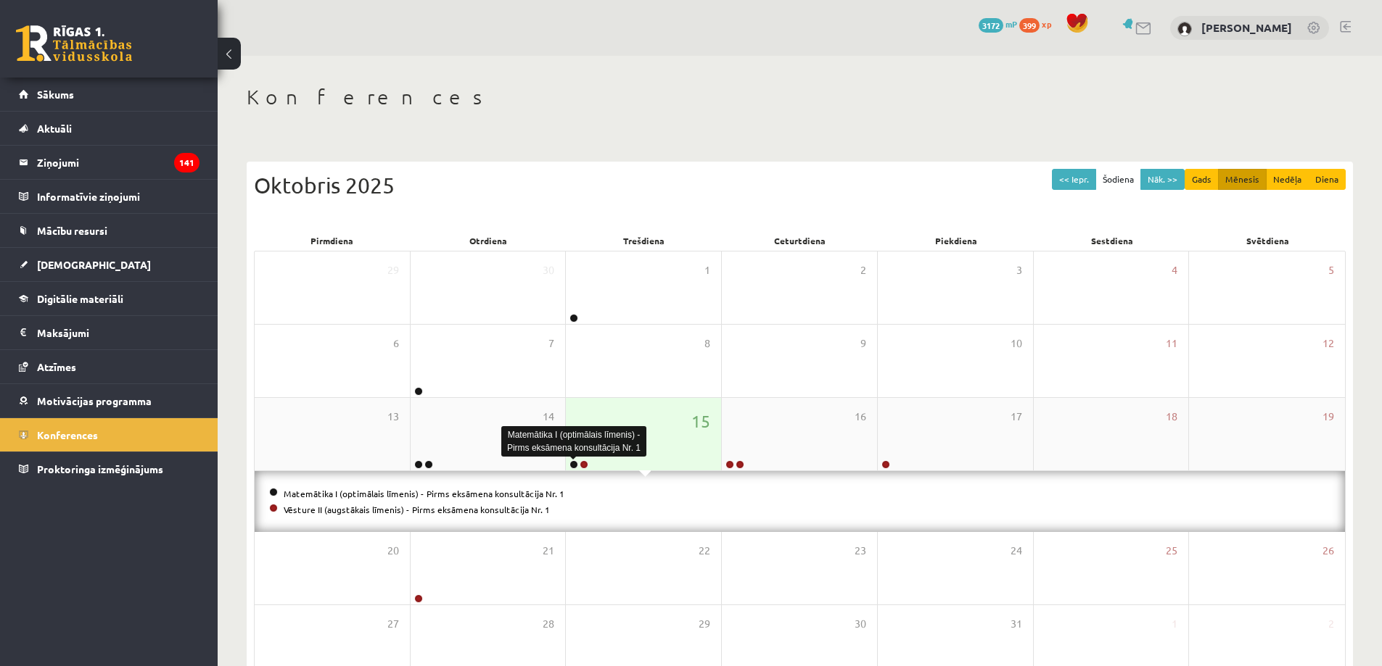
click at [574, 465] on link at bounding box center [573, 465] width 9 height 9
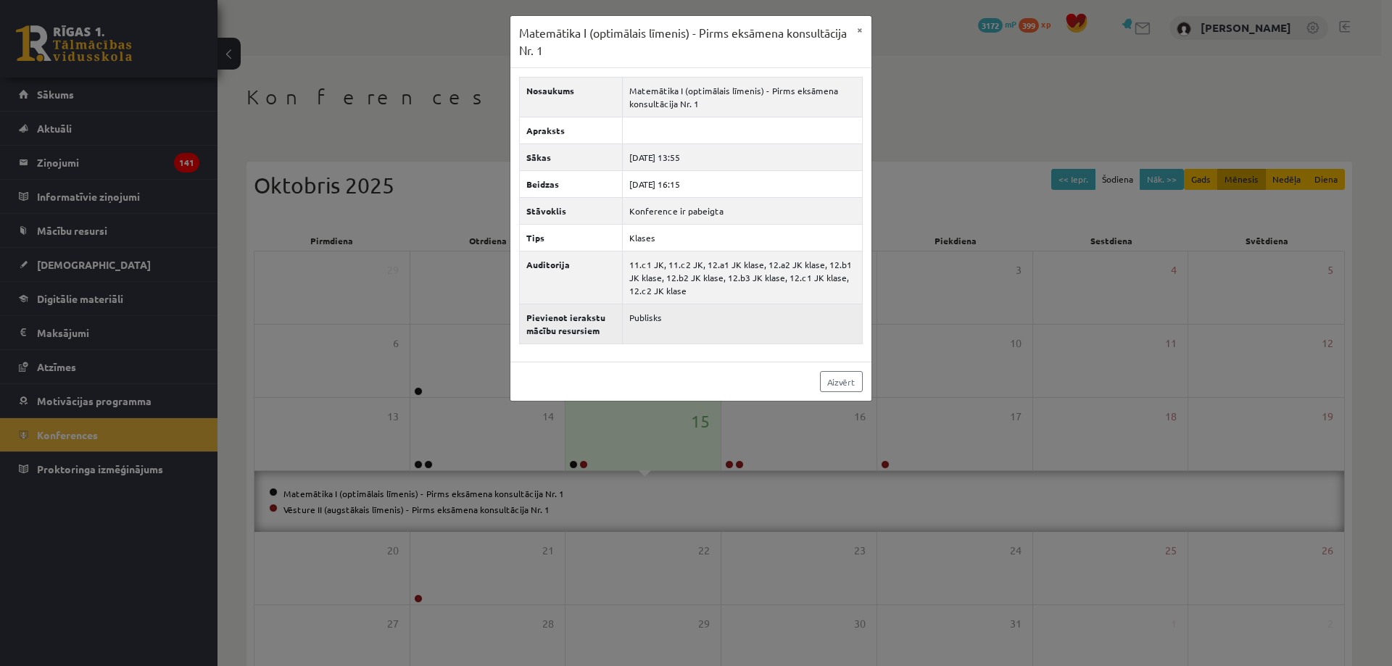
click at [654, 328] on td "Publisks" at bounding box center [742, 325] width 240 height 40
click at [655, 324] on td "Publisks" at bounding box center [742, 325] width 240 height 40
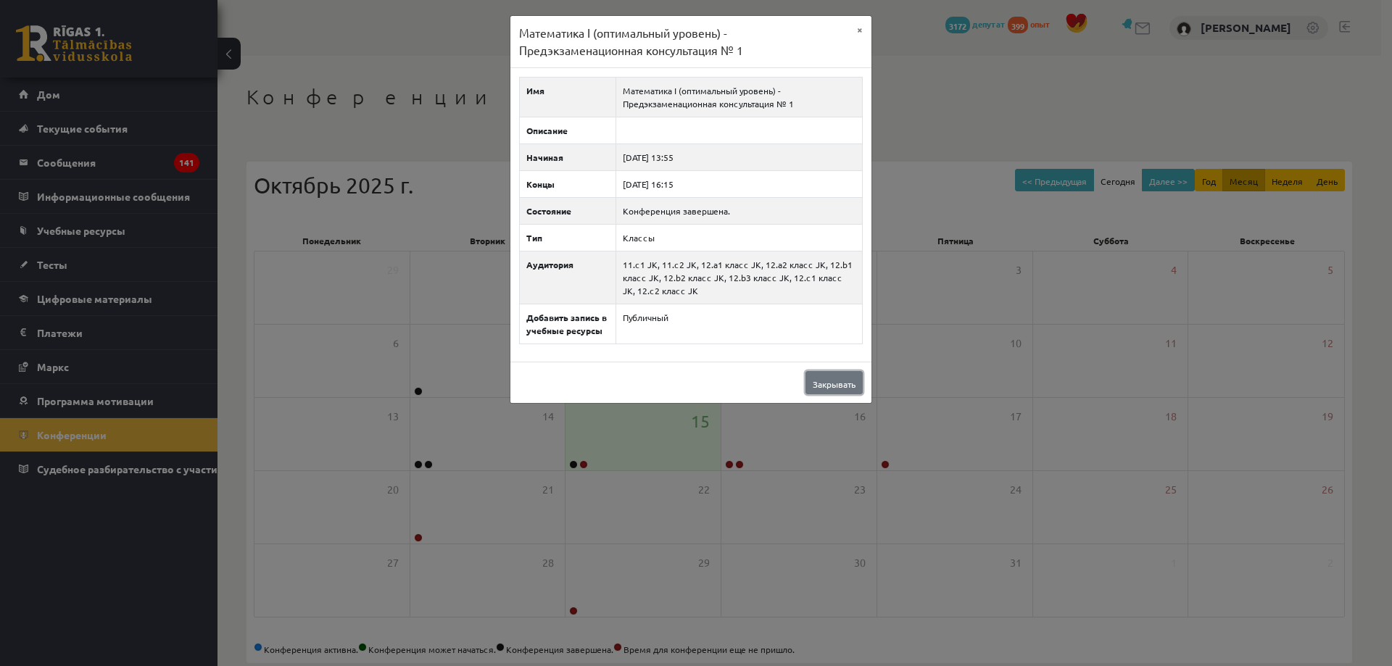
click at [822, 391] on link "Закрывать" at bounding box center [834, 382] width 57 height 23
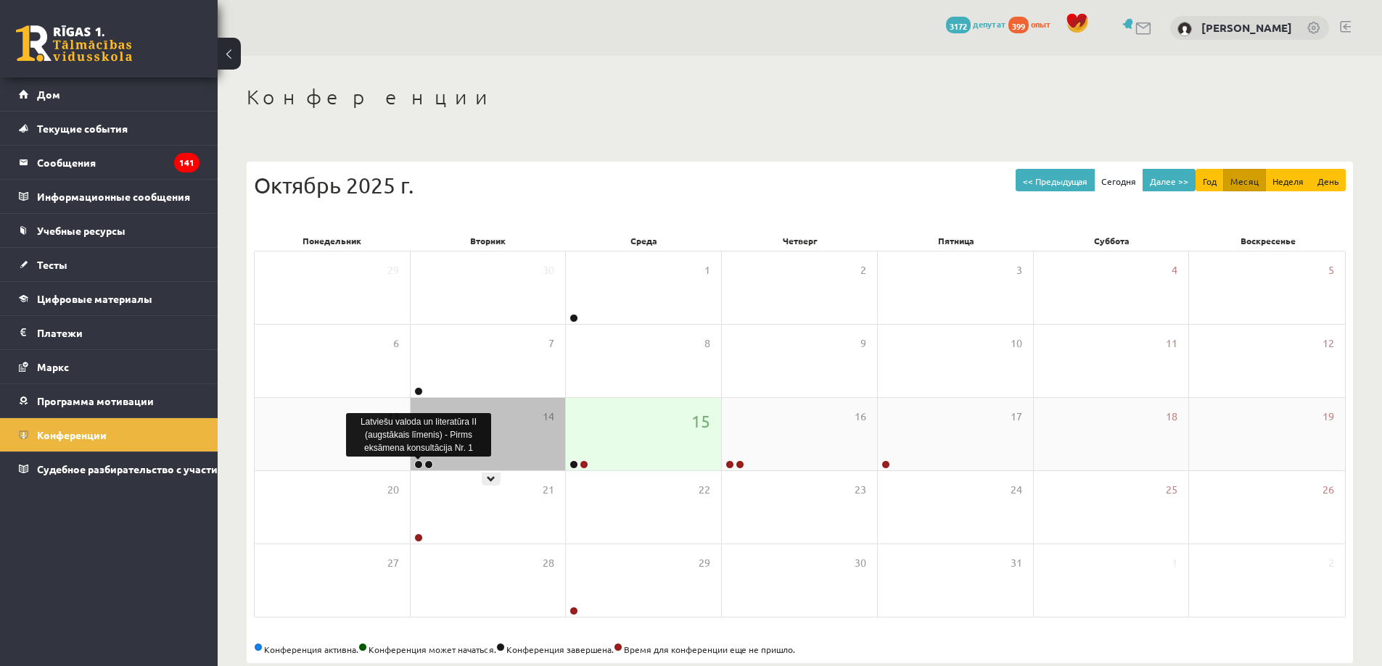
click at [419, 463] on link at bounding box center [418, 465] width 9 height 9
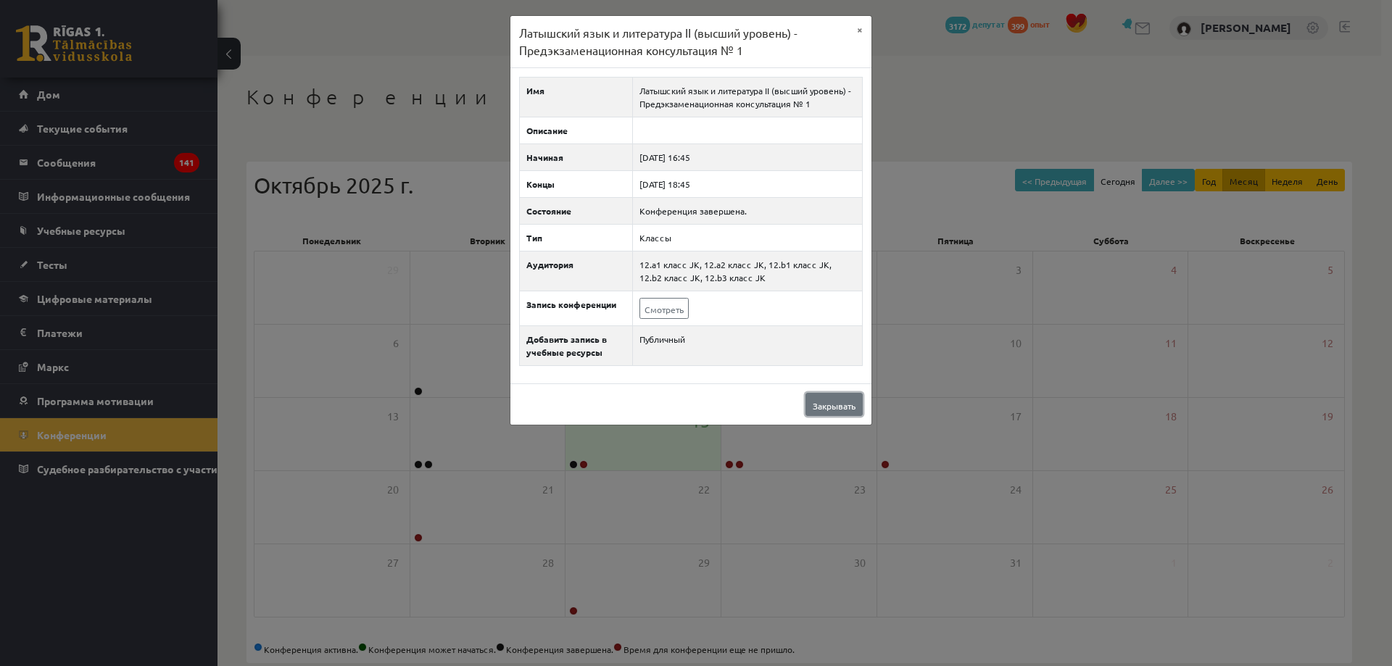
click at [825, 400] on font "Закрывать" at bounding box center [834, 406] width 43 height 12
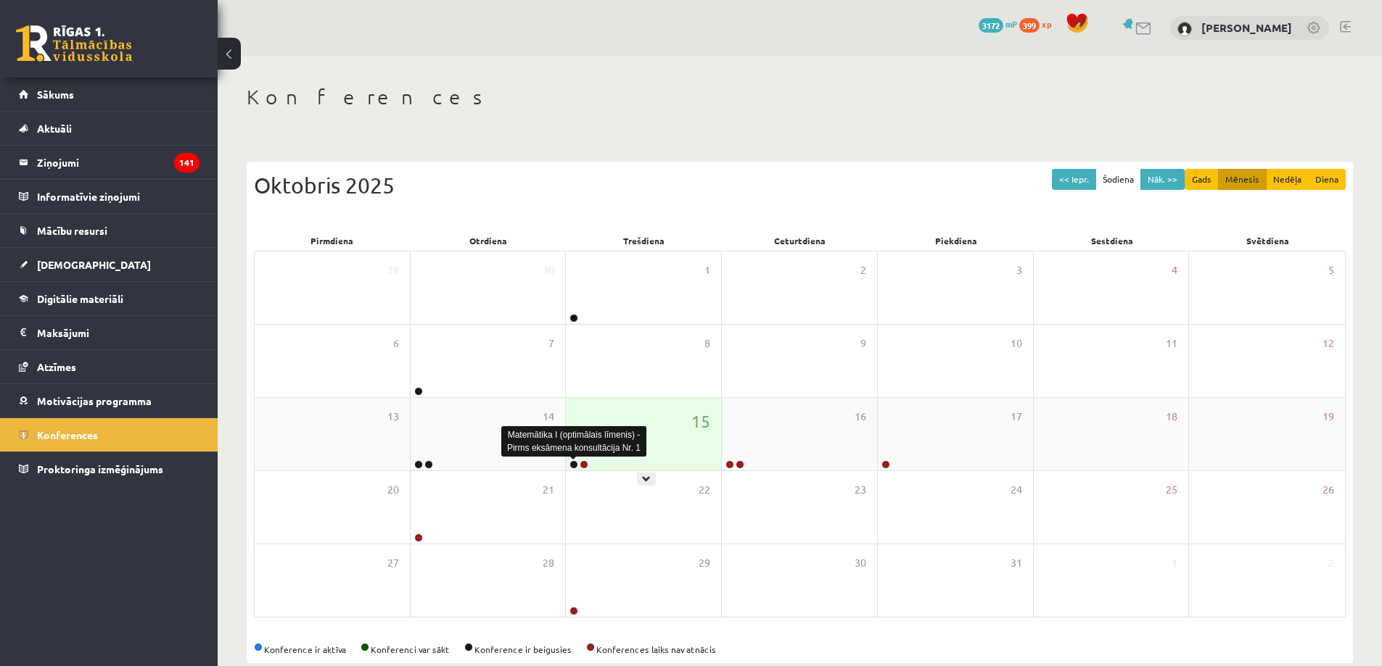
click at [573, 468] on link at bounding box center [573, 465] width 9 height 9
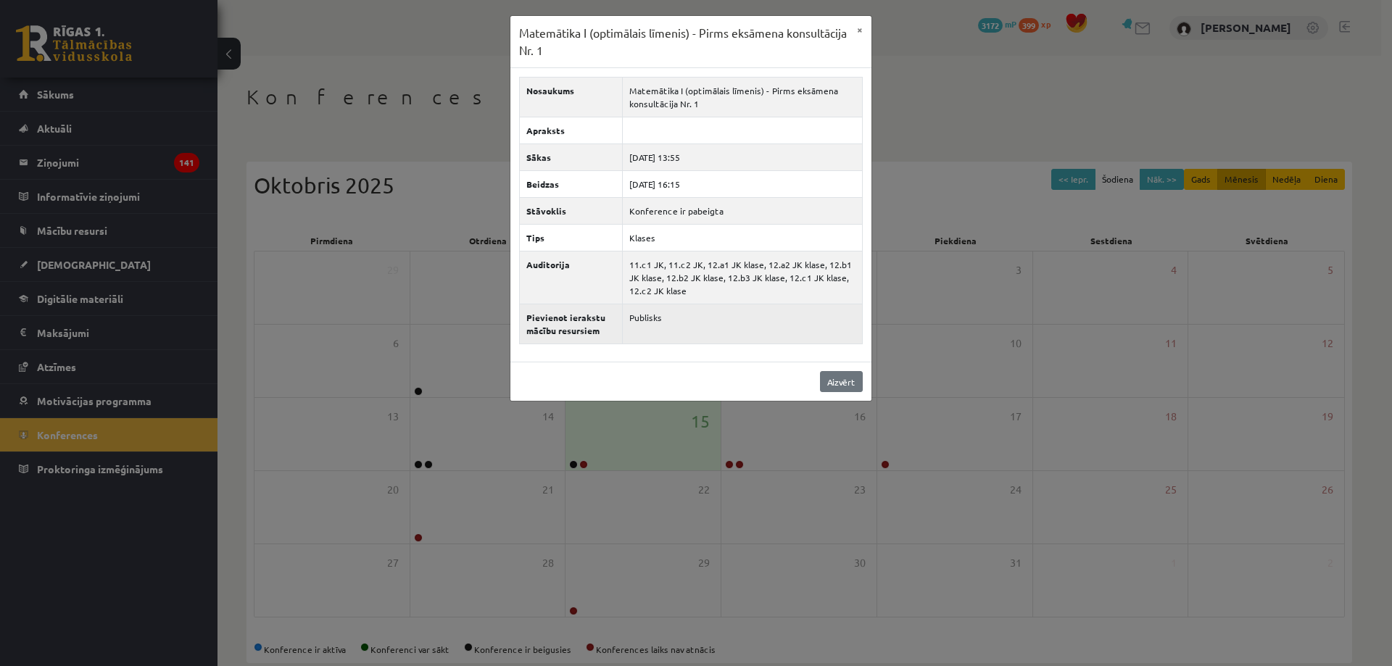
click at [645, 308] on td "Publisks" at bounding box center [742, 325] width 240 height 40
click at [643, 330] on td "Publisks" at bounding box center [742, 325] width 240 height 40
click at [704, 323] on td "Publisks" at bounding box center [742, 325] width 240 height 40
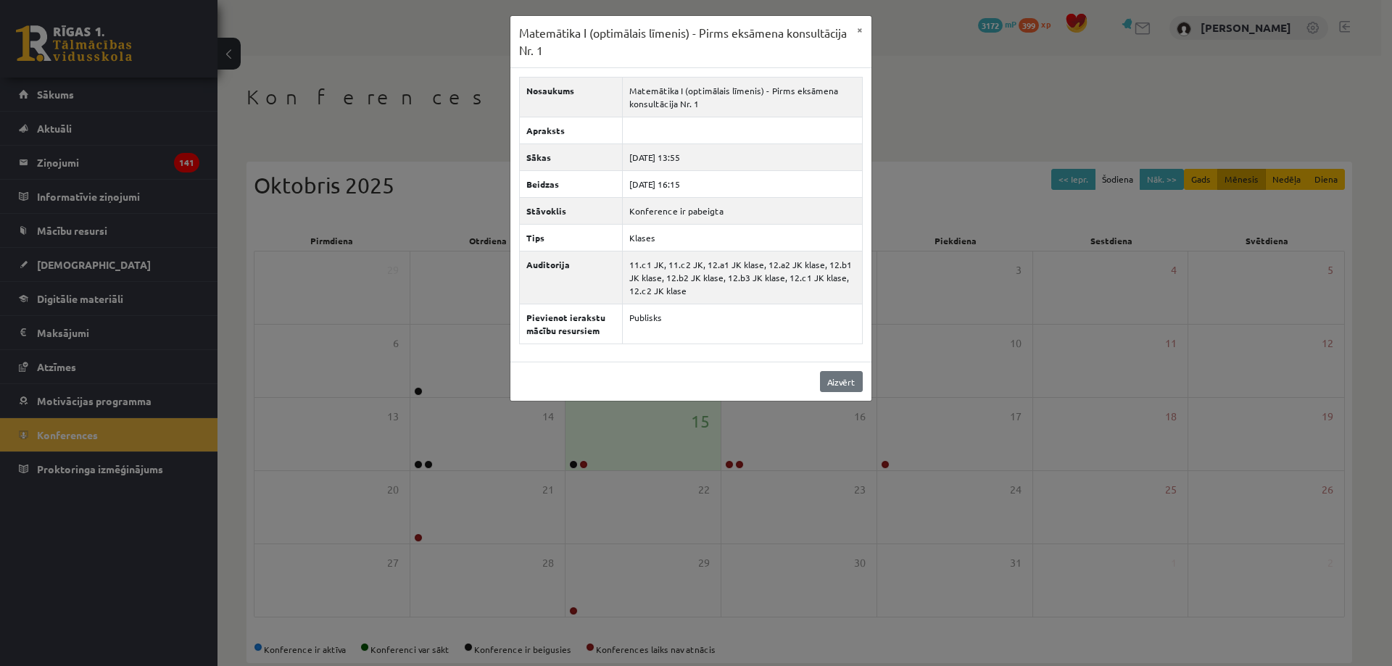
click at [818, 376] on div "Aizvērt" at bounding box center [691, 381] width 361 height 39
click at [579, 461] on div "Matemātika I (optimālais līmenis) - Pirms eksāmena konsultācija Nr. 1 × Nosauku…" at bounding box center [696, 333] width 1392 height 666
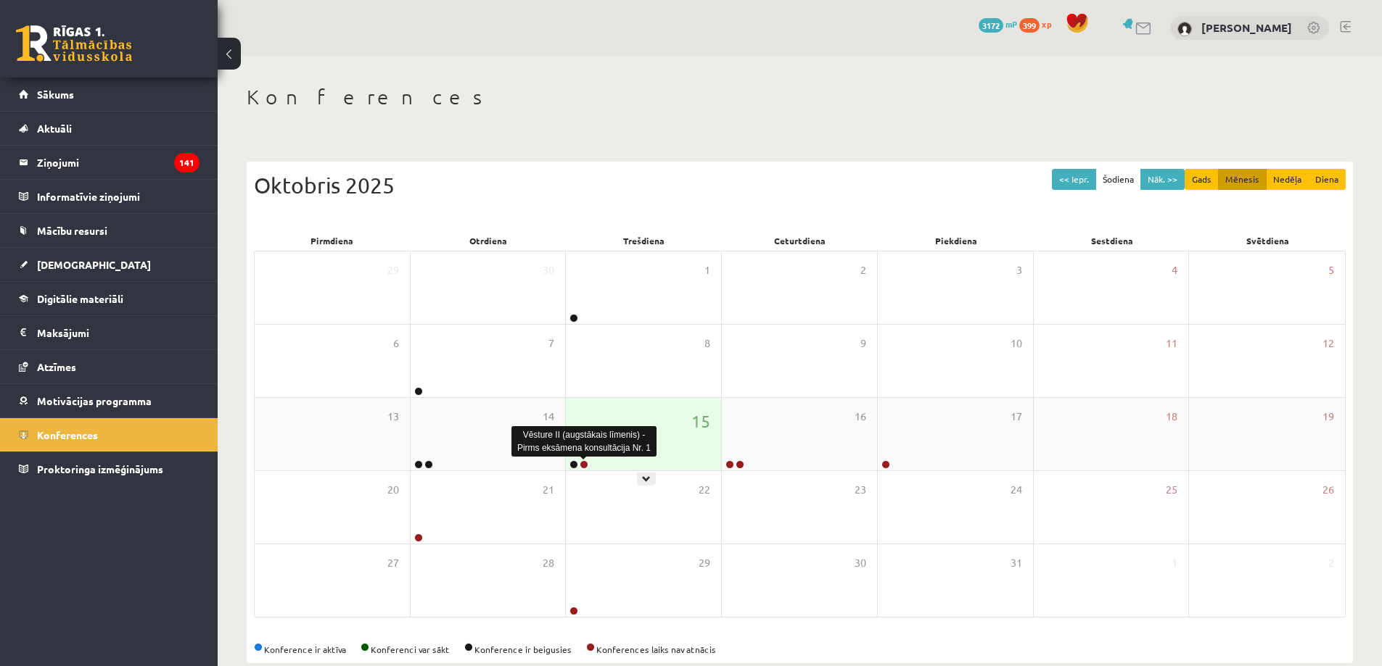
click at [580, 464] on link at bounding box center [583, 465] width 9 height 9
